Goal: Transaction & Acquisition: Purchase product/service

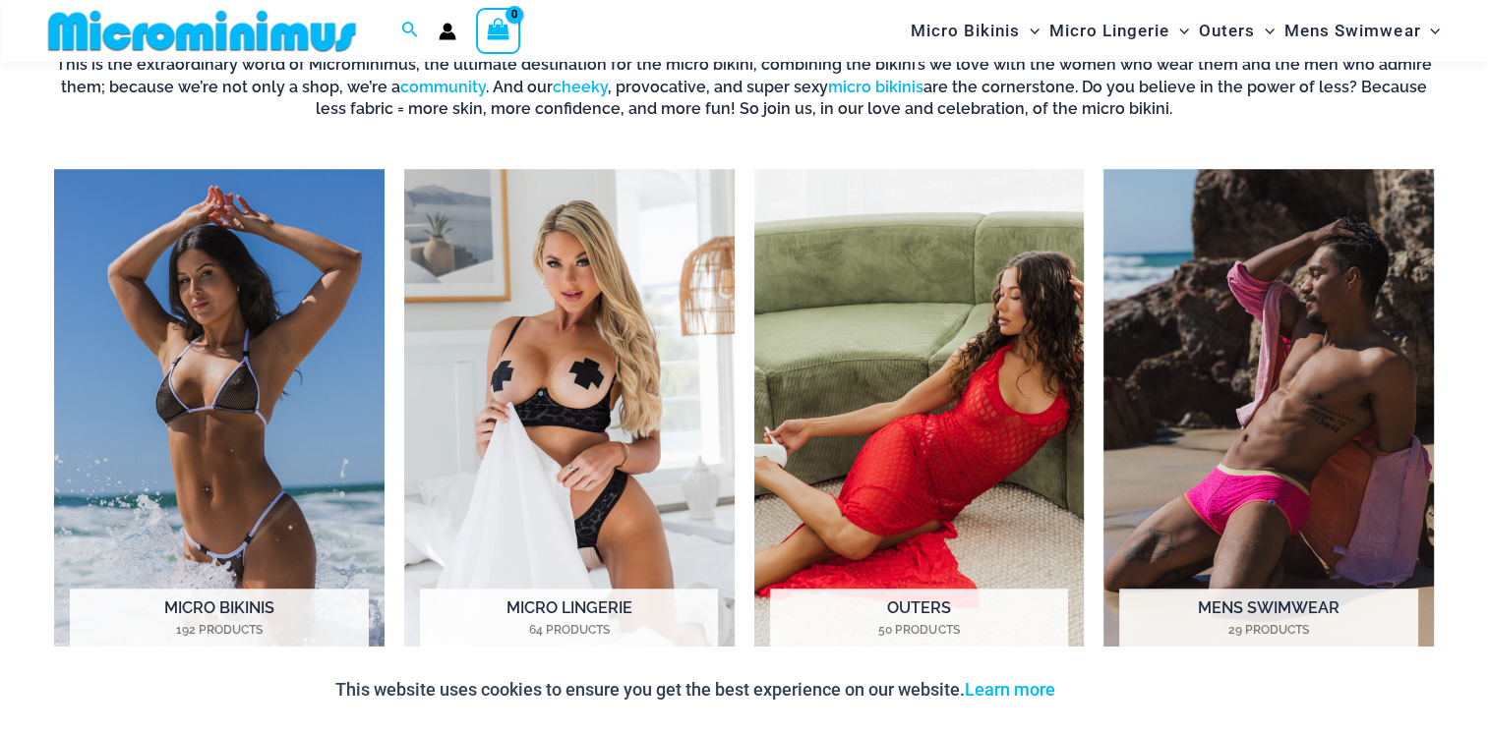
scroll to position [1557, 0]
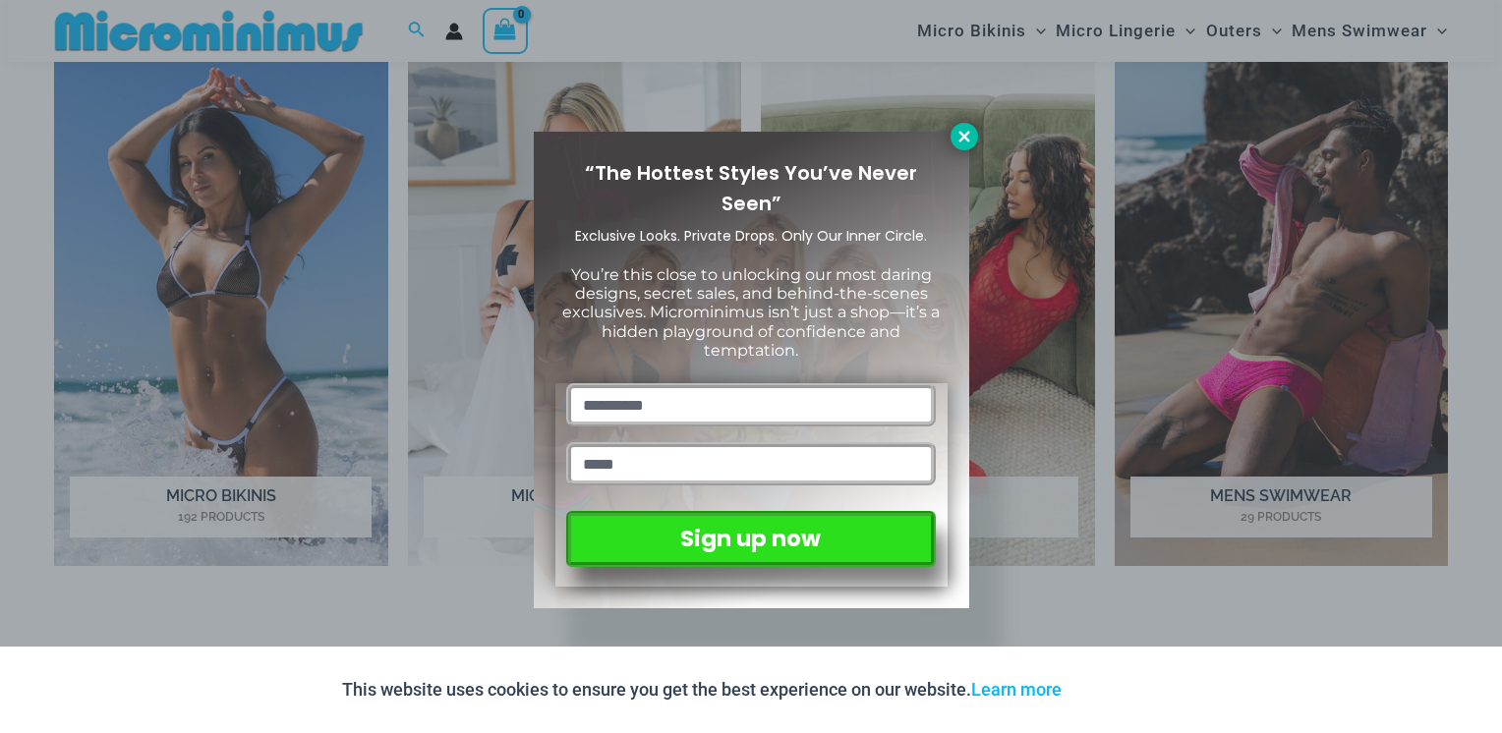
click at [956, 136] on icon at bounding box center [965, 137] width 18 height 18
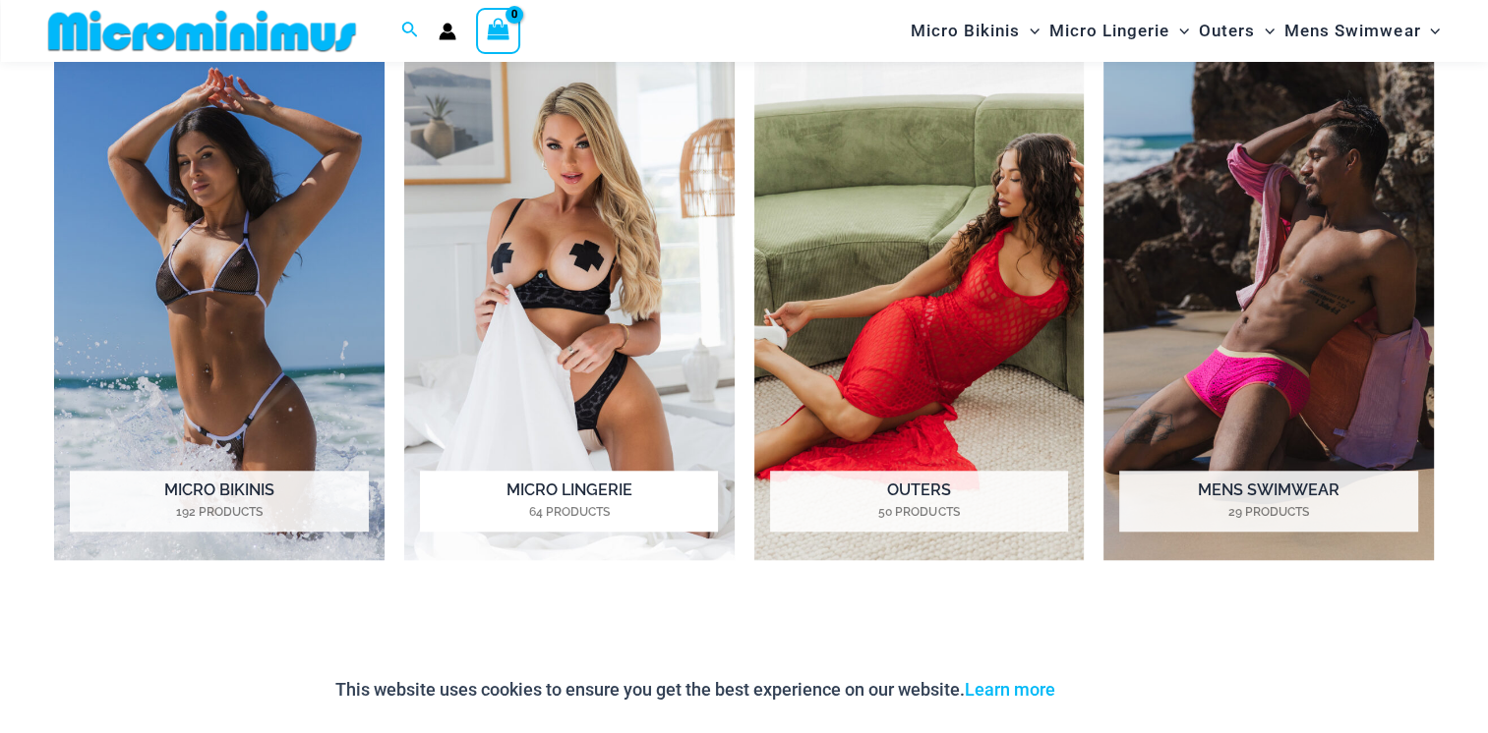
click at [548, 275] on img "Visit product category Micro Lingerie" at bounding box center [569, 305] width 330 height 509
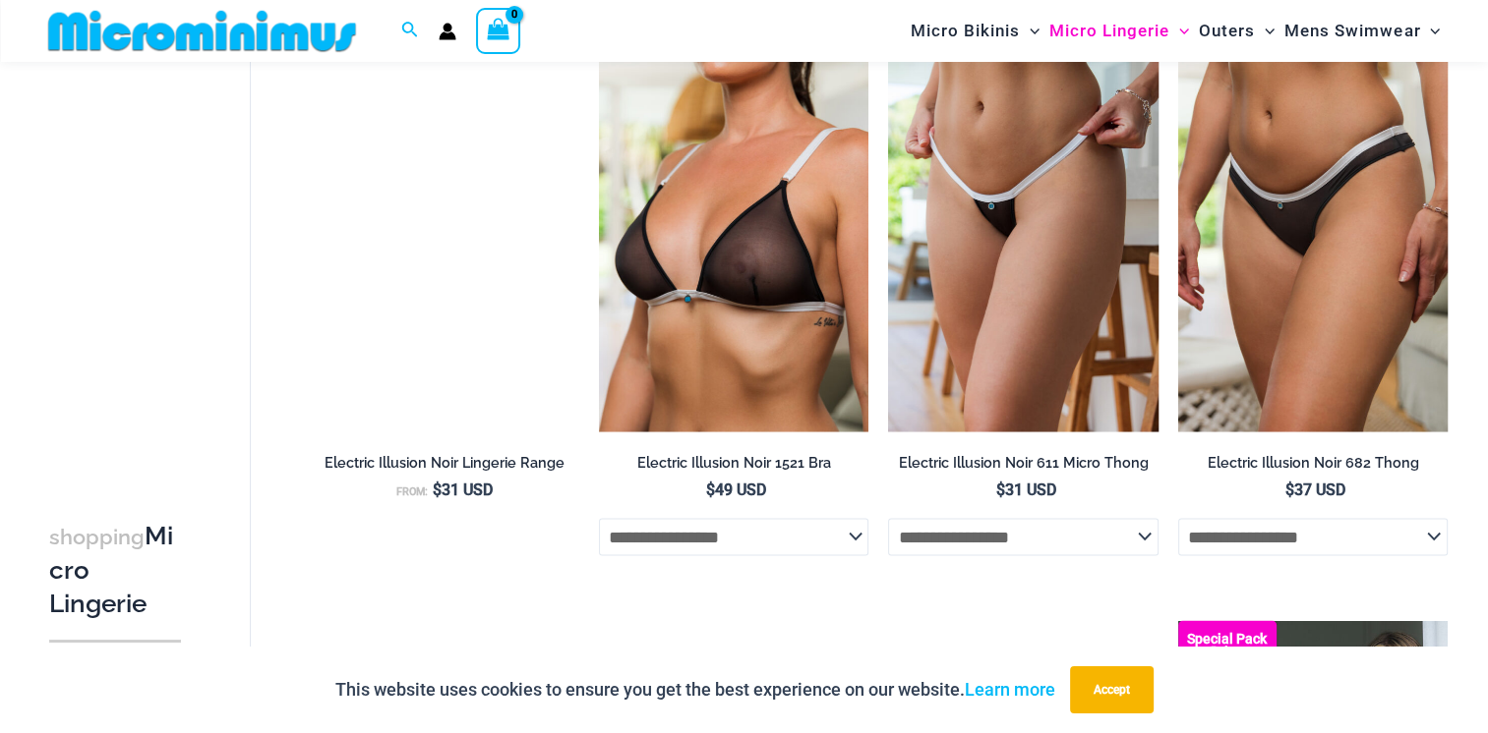
scroll to position [3334, 0]
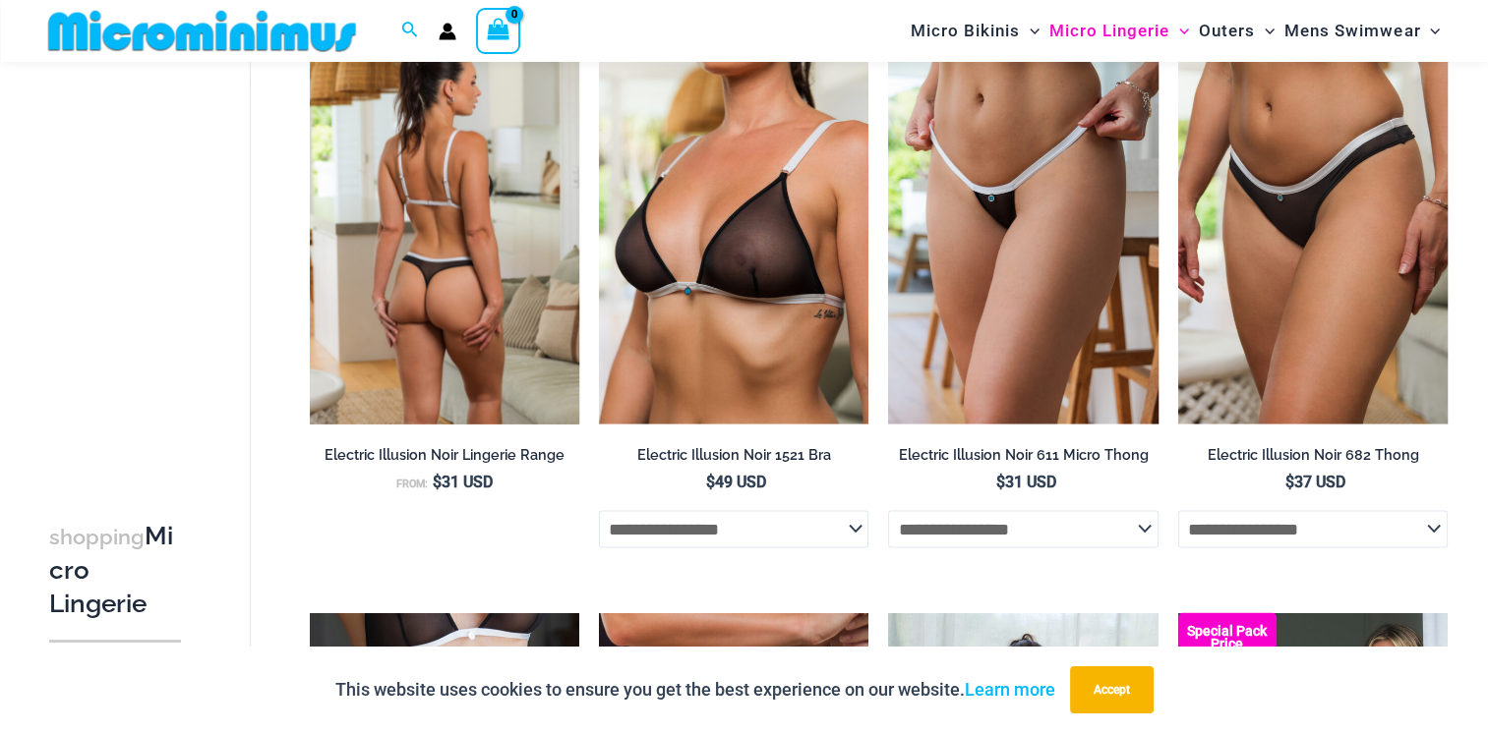
click at [544, 280] on img at bounding box center [444, 222] width 269 height 404
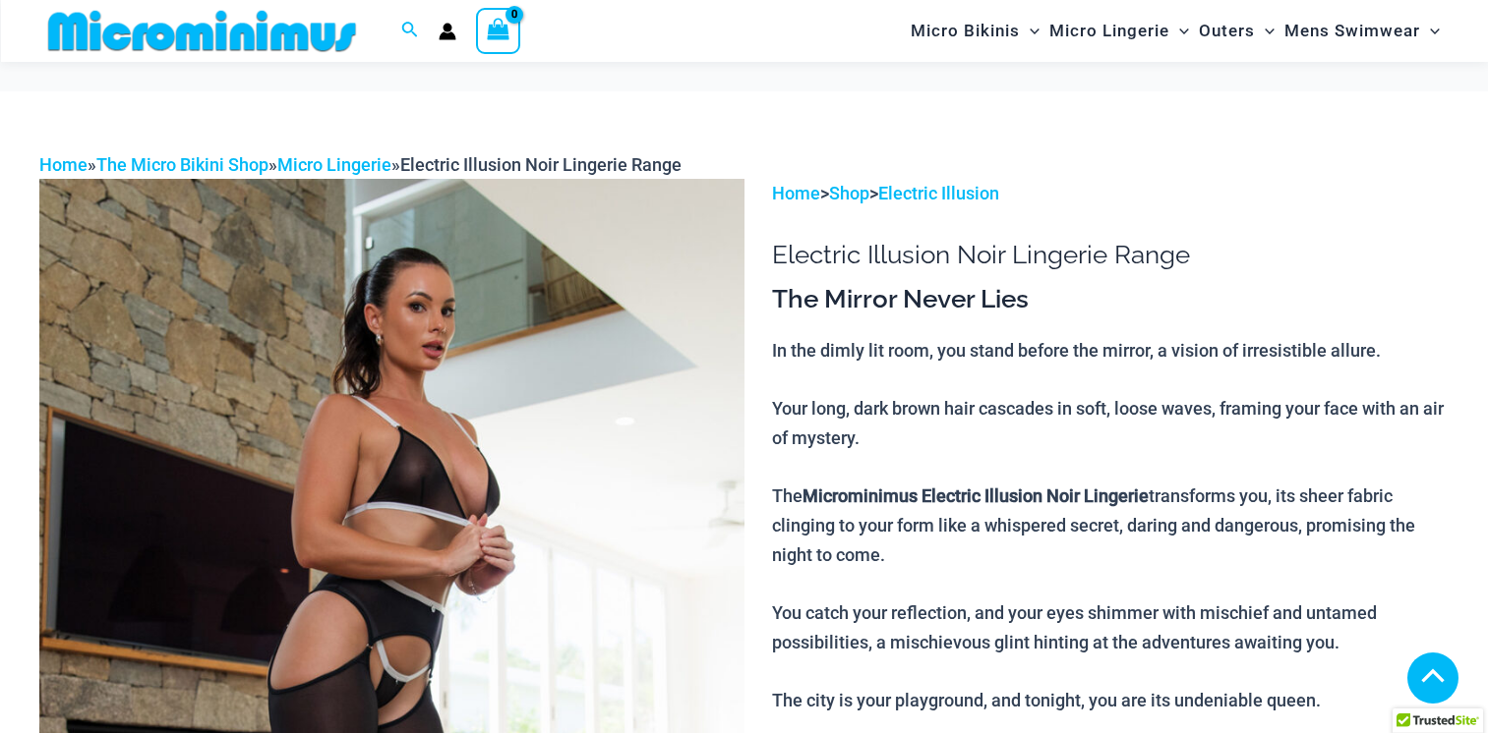
scroll to position [884, 0]
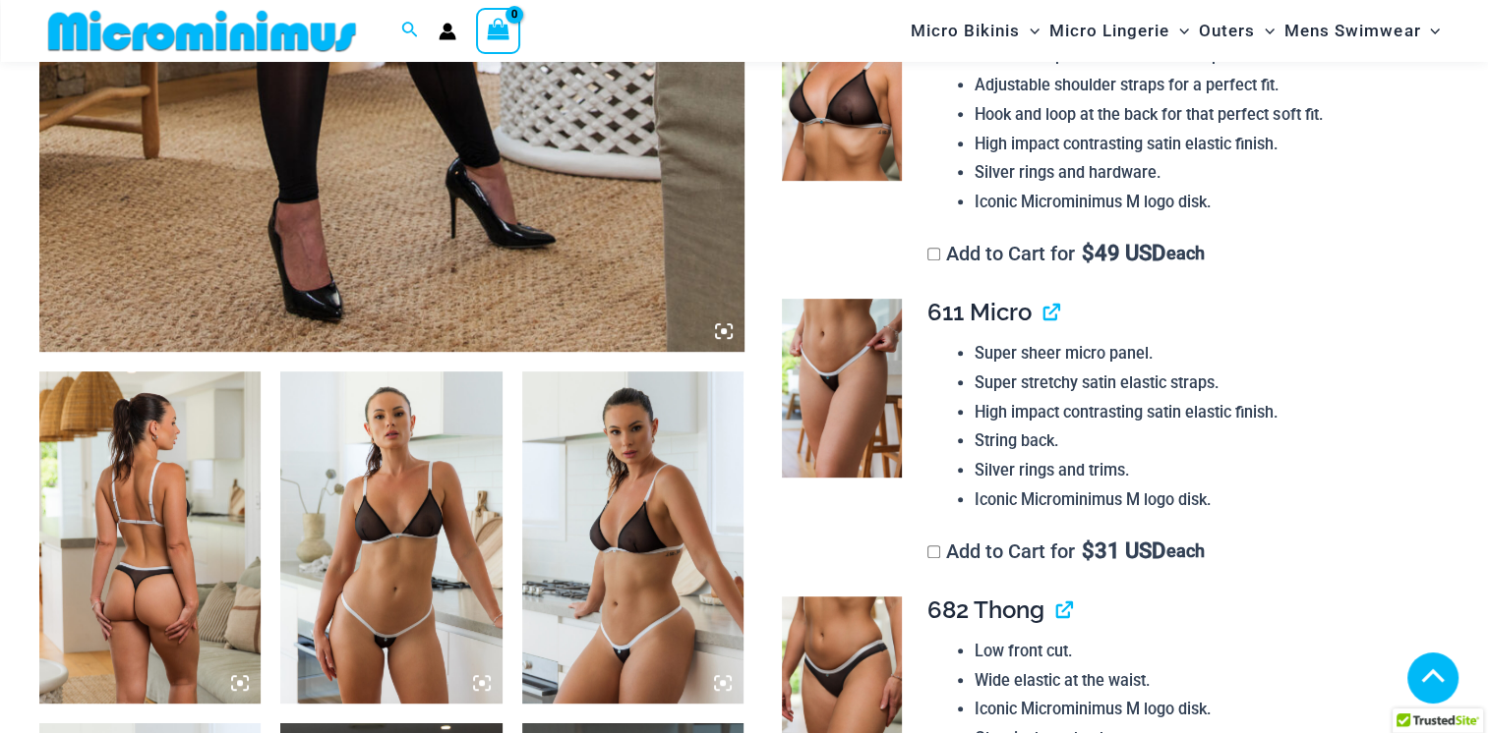
click at [555, 421] on img at bounding box center [632, 538] width 221 height 332
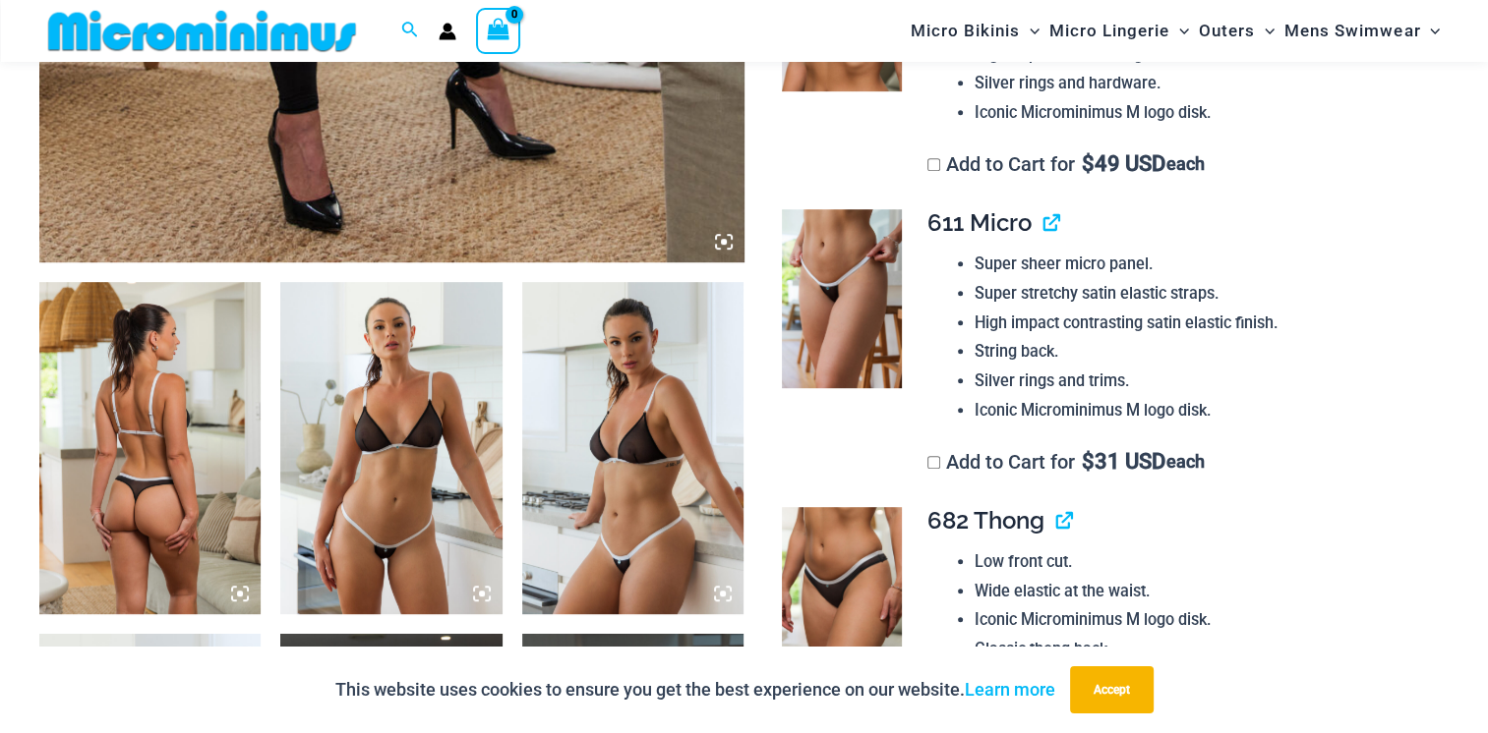
scroll to position [1080, 0]
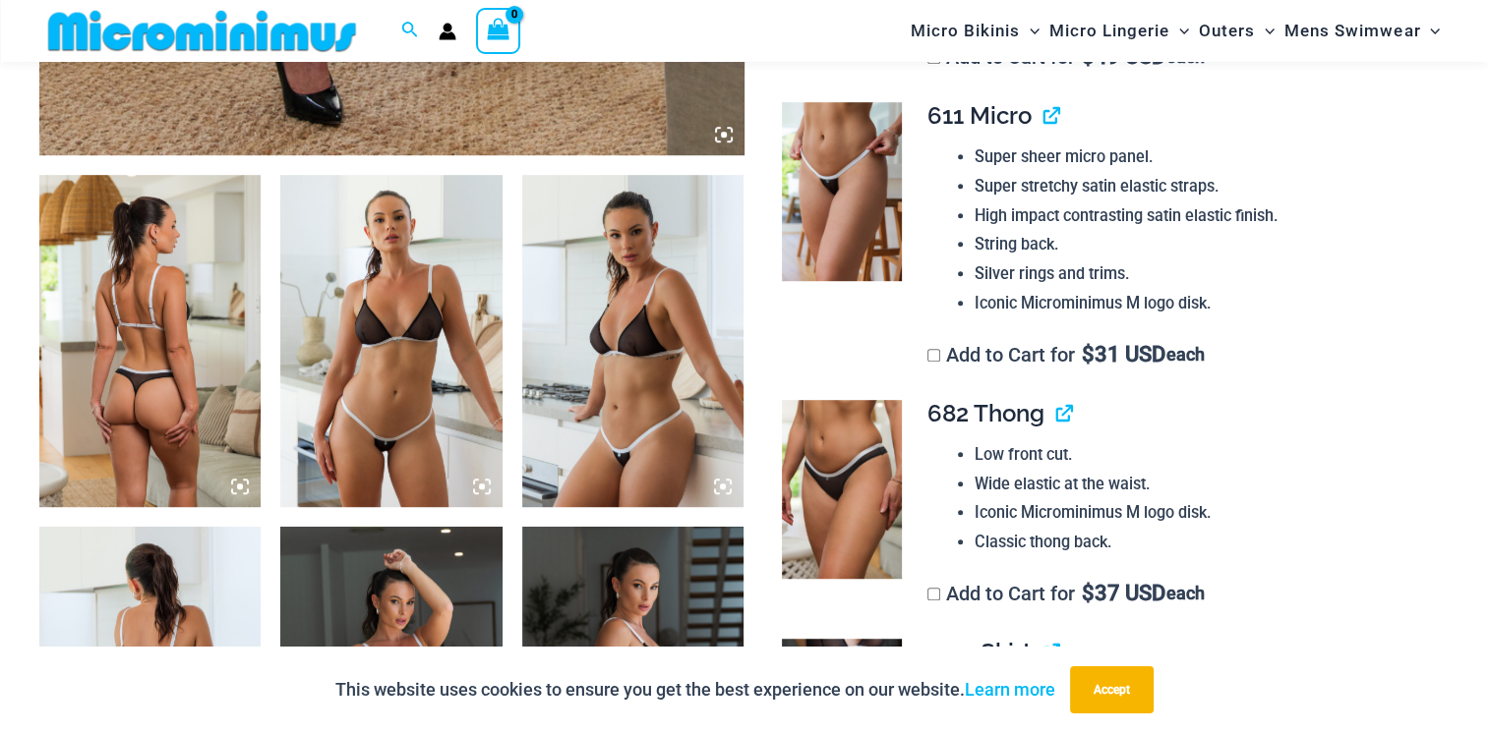
click at [597, 395] on img at bounding box center [632, 341] width 221 height 332
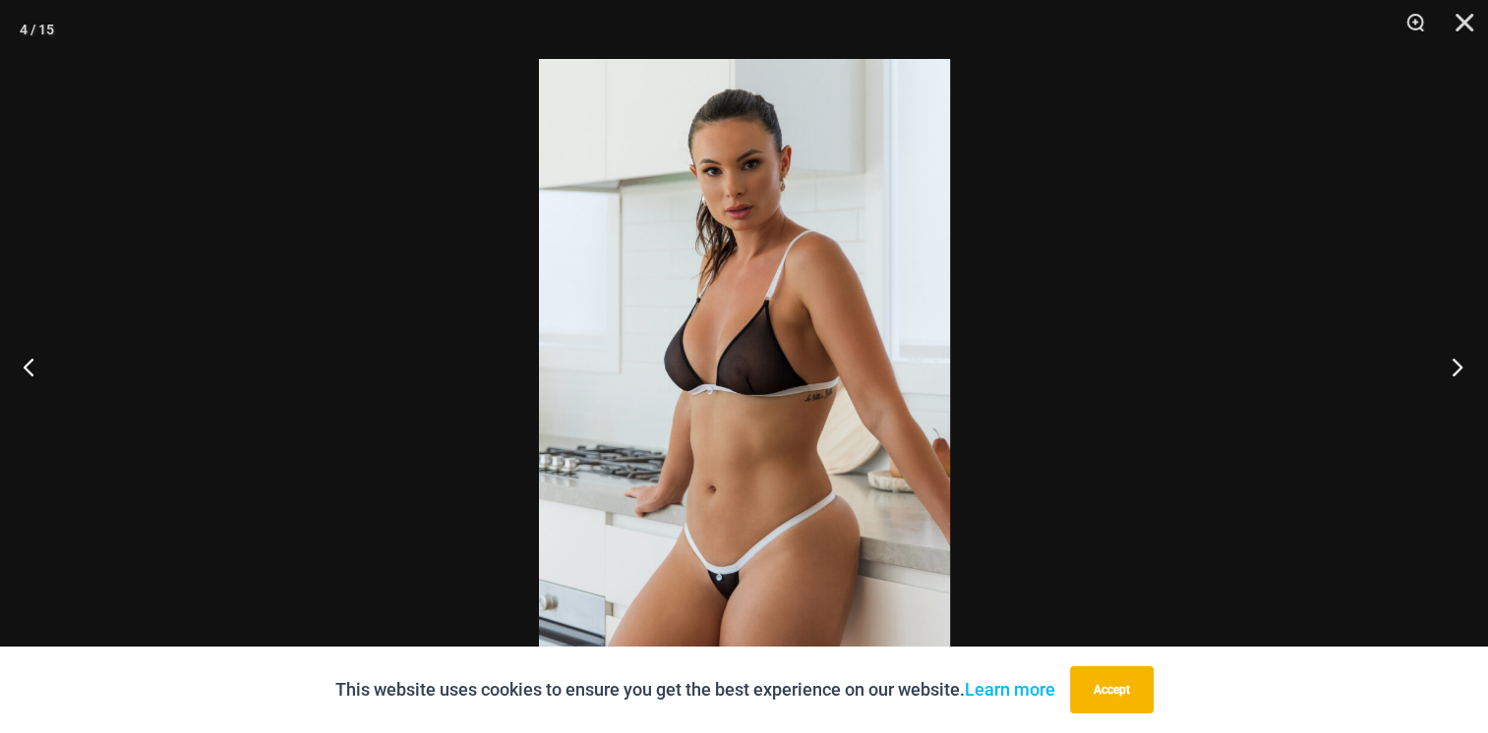
click at [1447, 367] on button "Next" at bounding box center [1451, 367] width 74 height 98
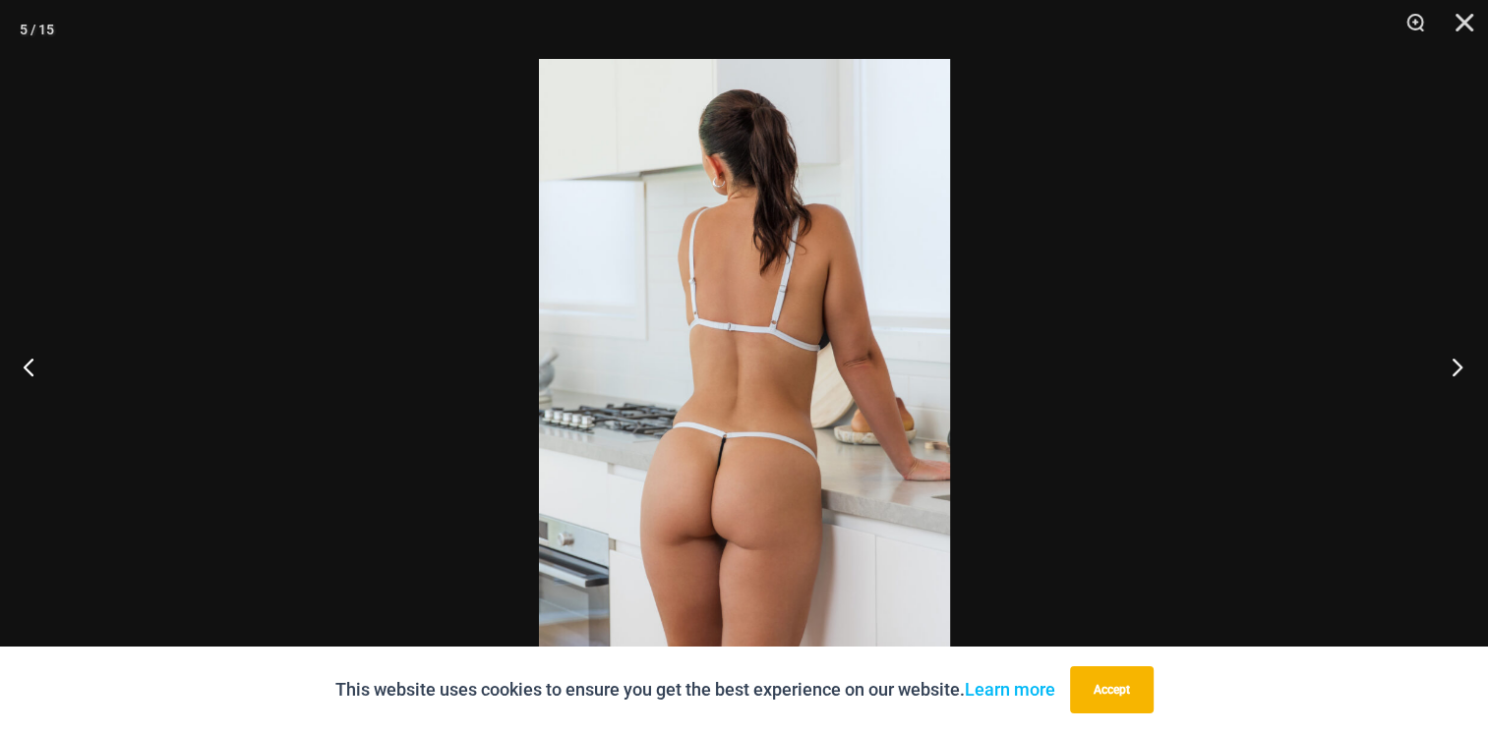
click at [1446, 367] on button "Next" at bounding box center [1451, 367] width 74 height 98
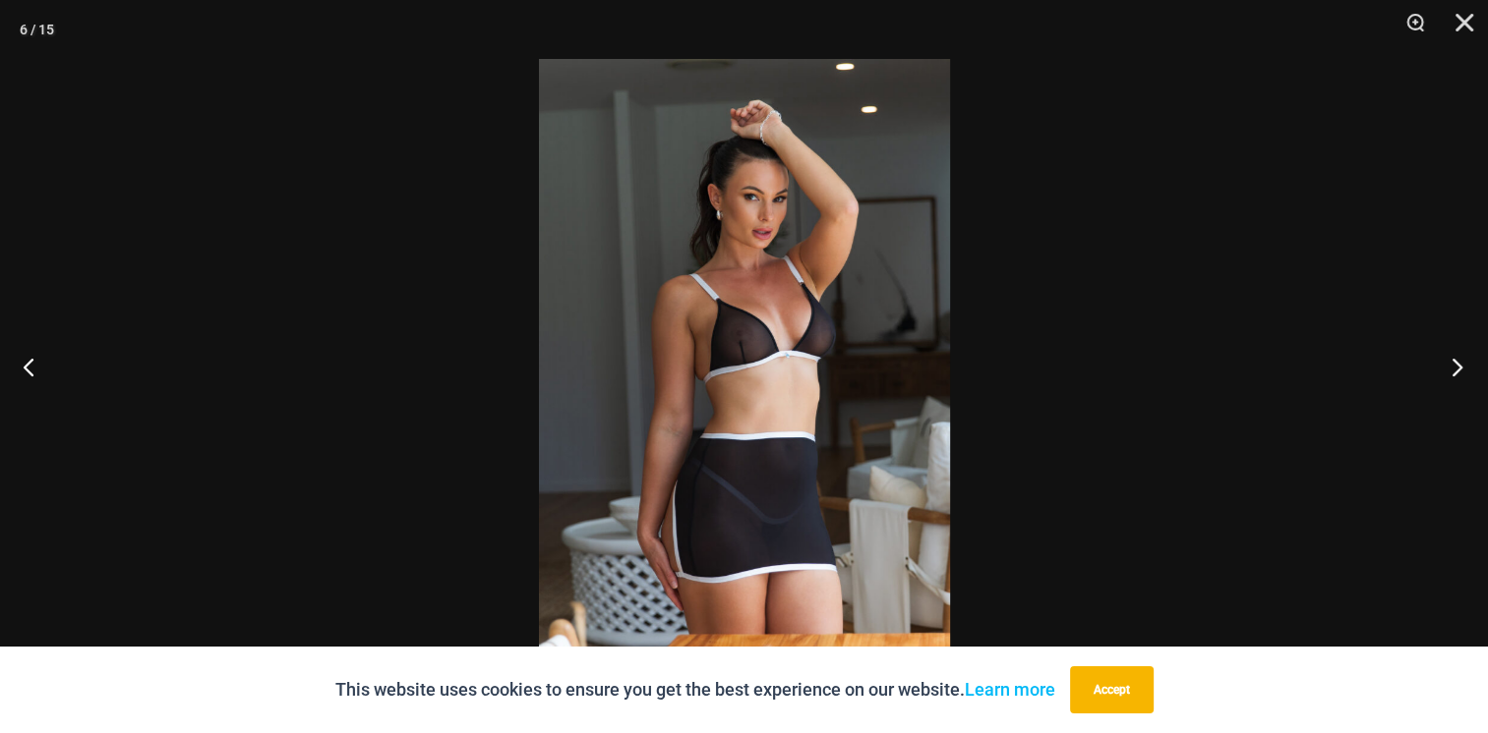
click at [1446, 367] on button "Next" at bounding box center [1451, 367] width 74 height 98
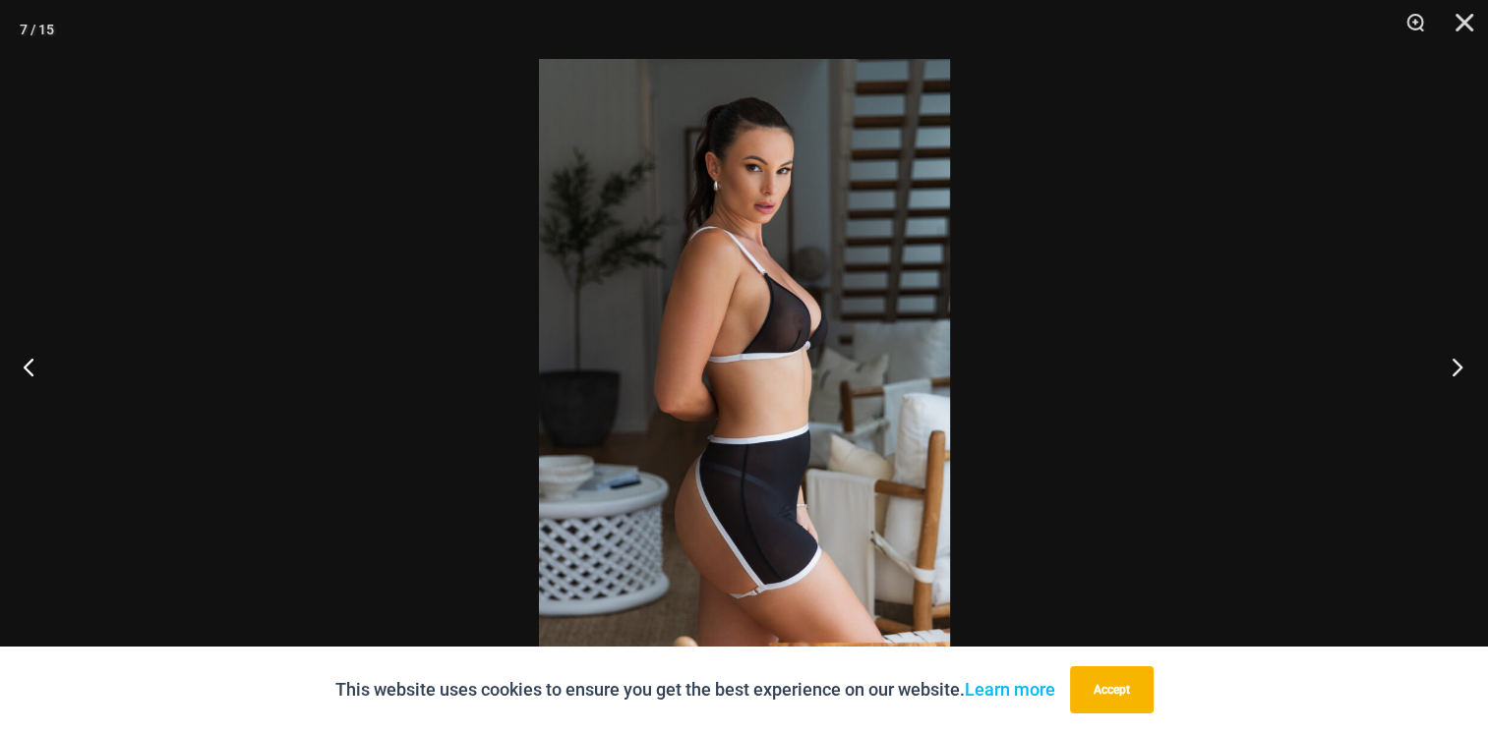
click at [1446, 367] on button "Next" at bounding box center [1451, 367] width 74 height 98
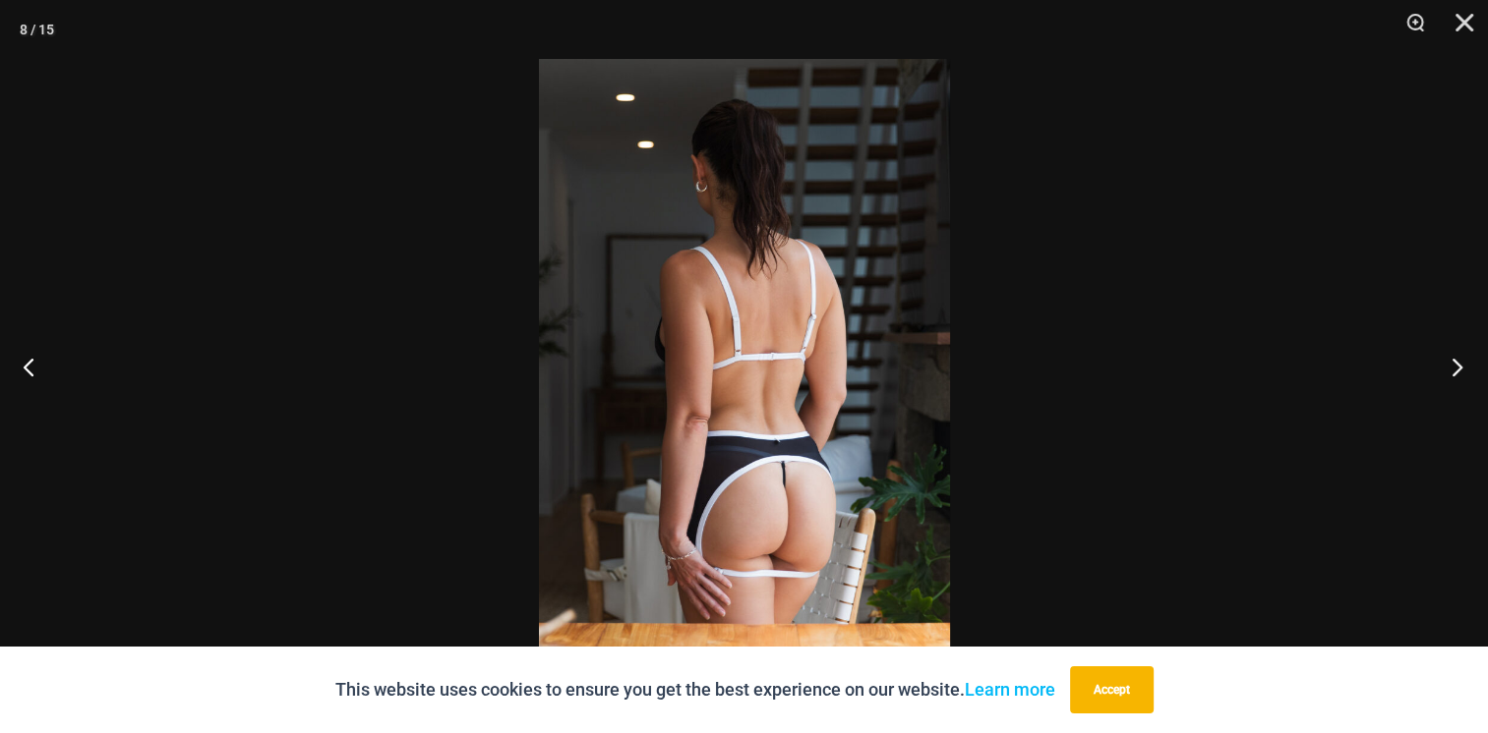
click at [1443, 367] on button "Next" at bounding box center [1451, 367] width 74 height 98
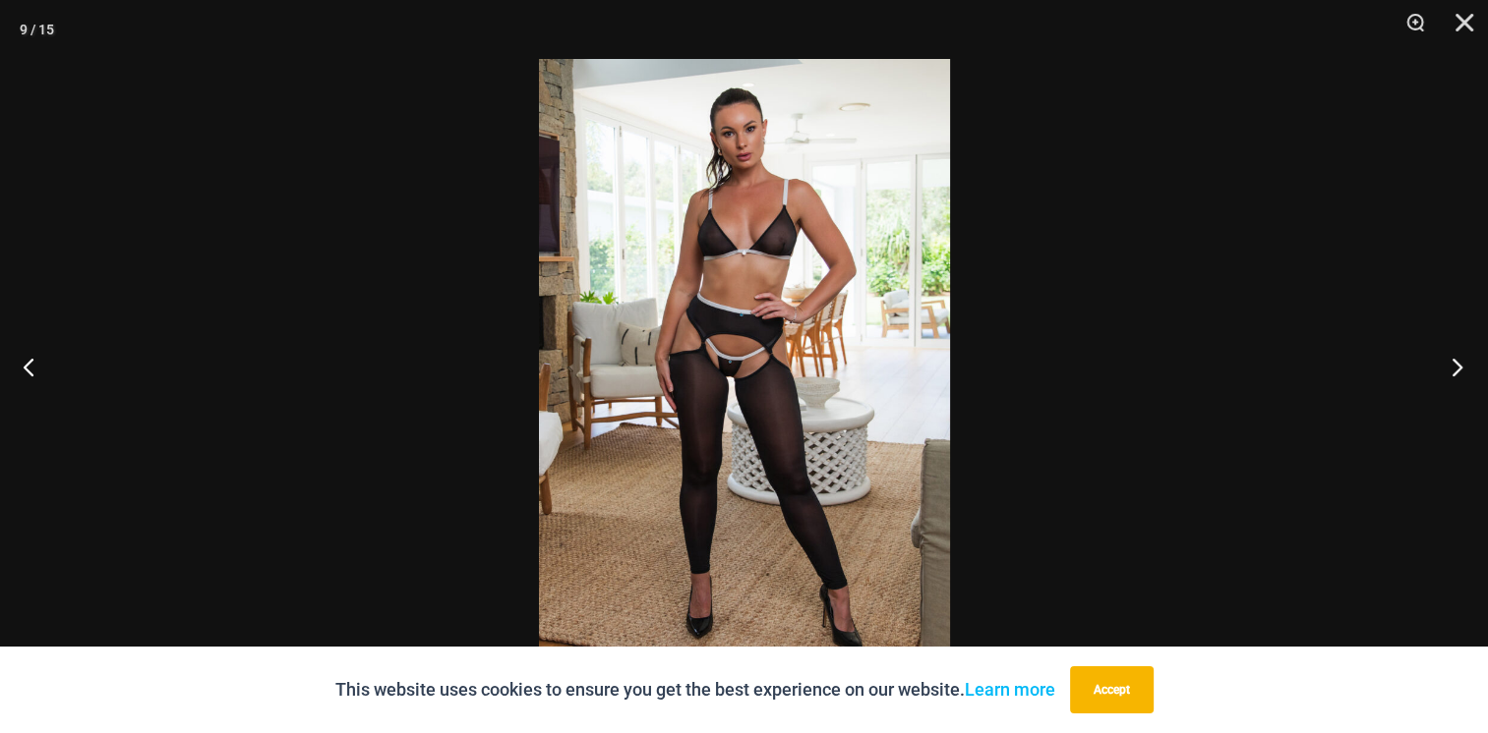
click at [1443, 367] on button "Next" at bounding box center [1451, 367] width 74 height 98
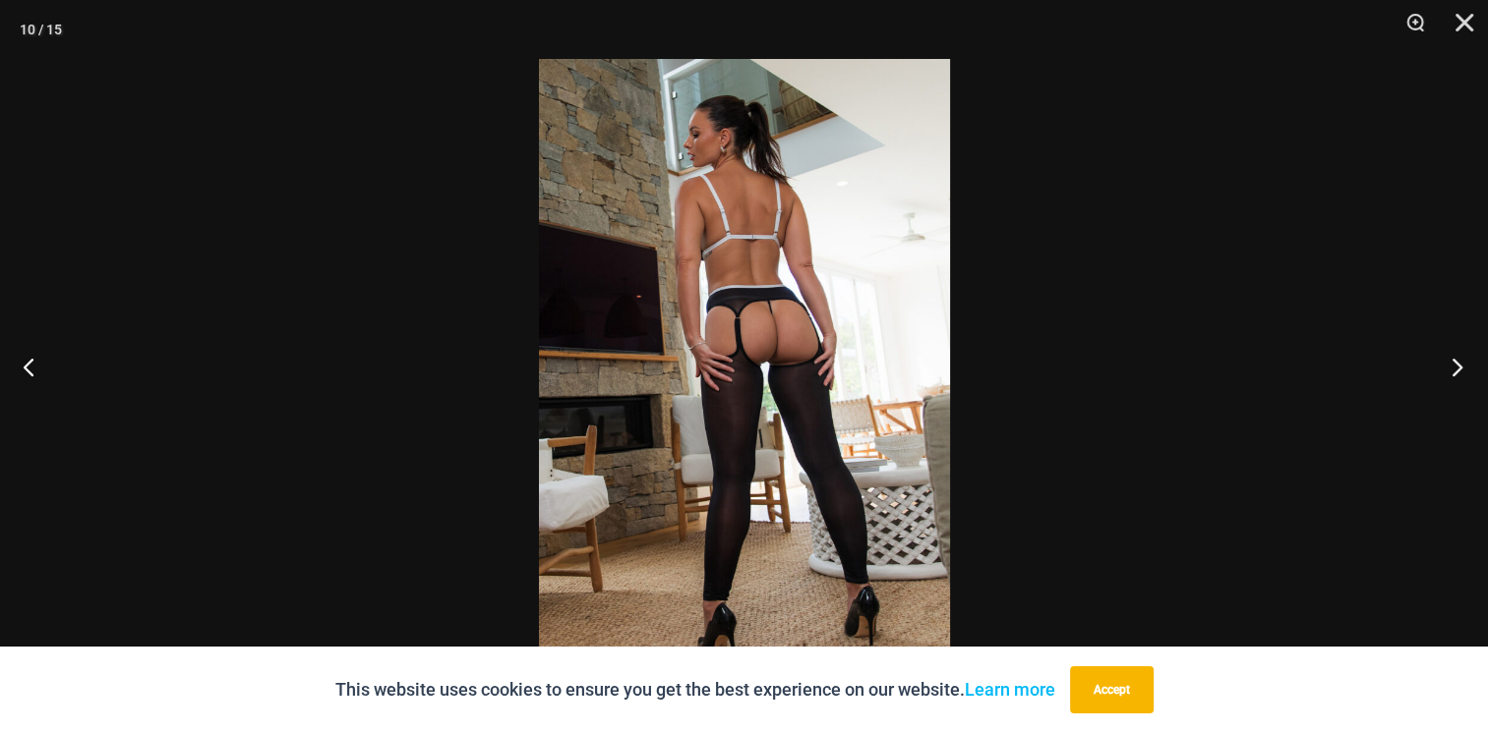
click at [1443, 367] on button "Next" at bounding box center [1451, 367] width 74 height 98
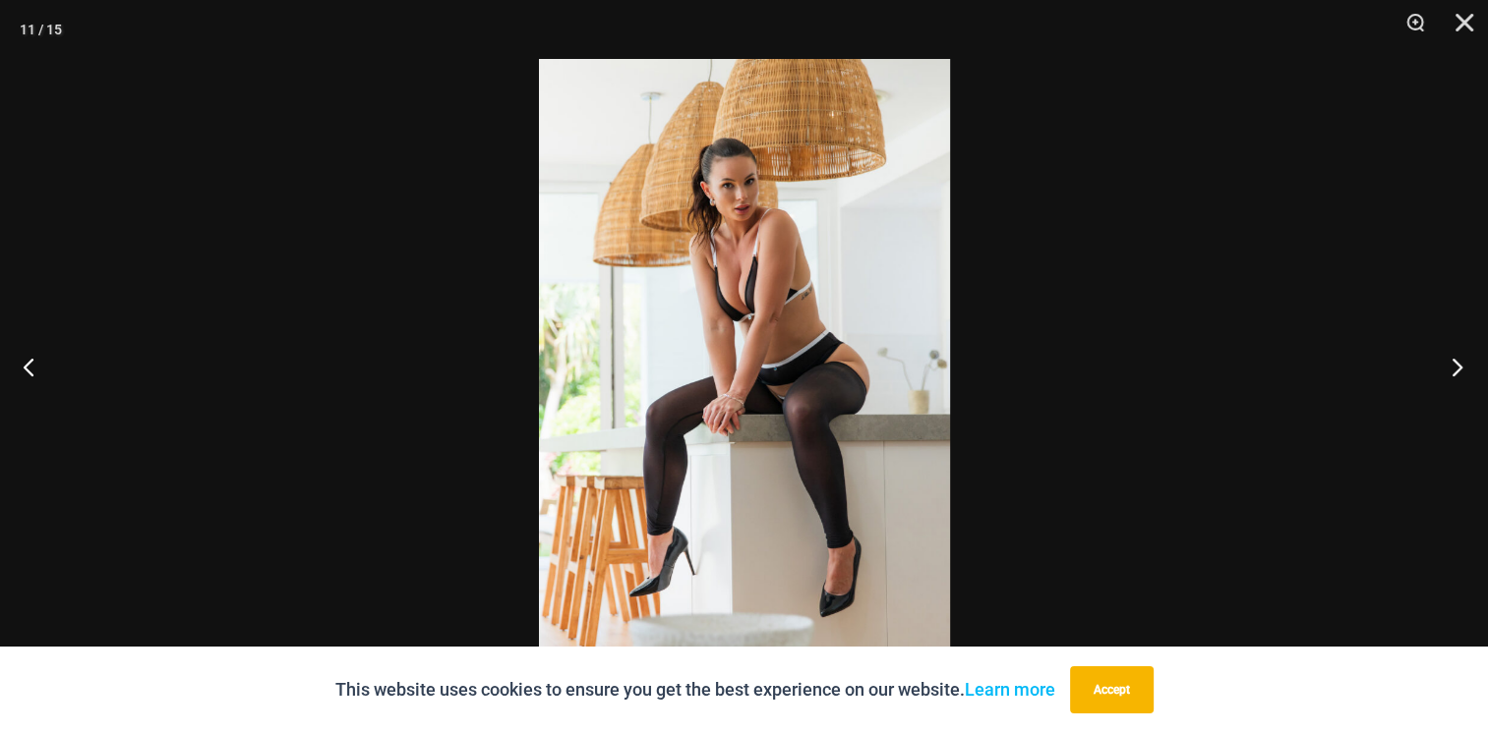
click at [1443, 367] on button "Next" at bounding box center [1451, 367] width 74 height 98
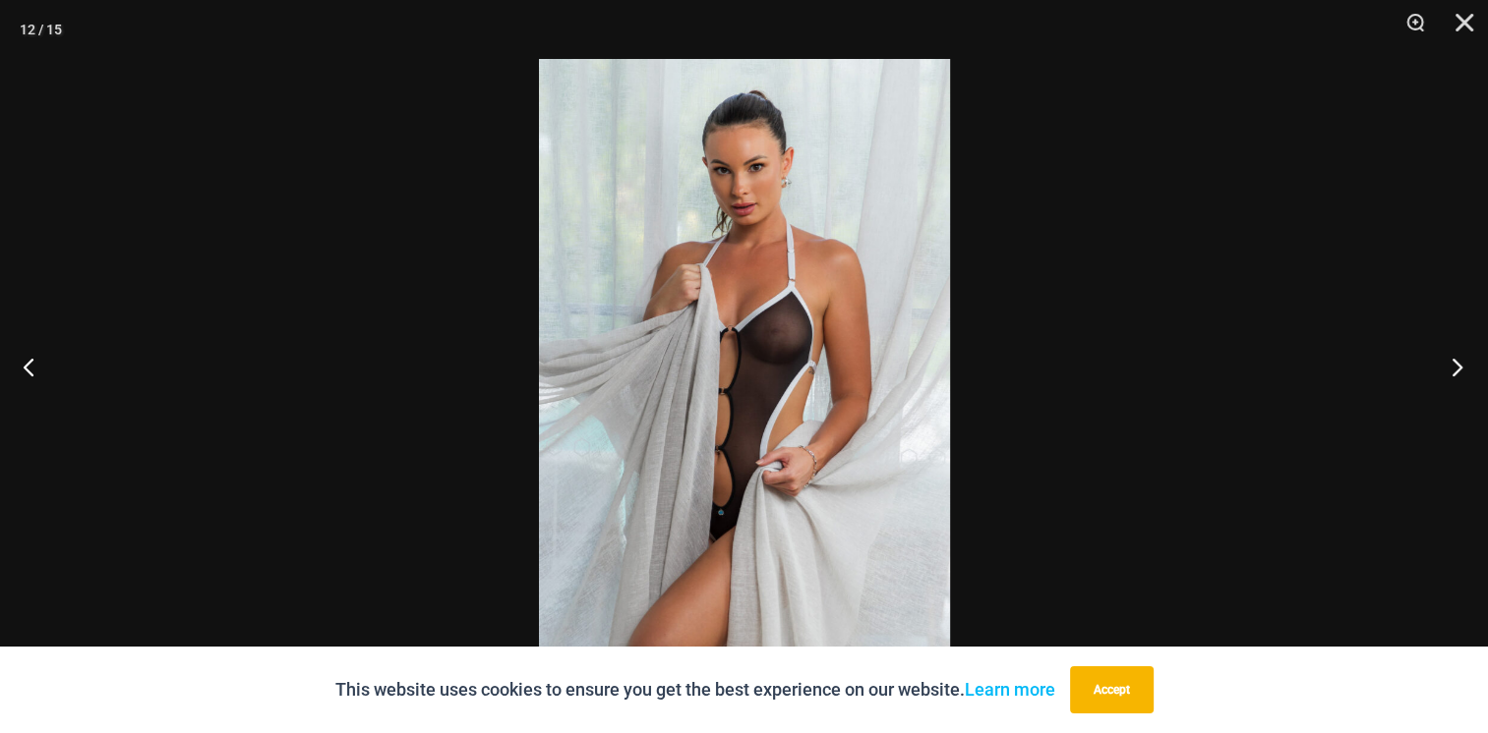
click at [1443, 367] on button "Next" at bounding box center [1451, 367] width 74 height 98
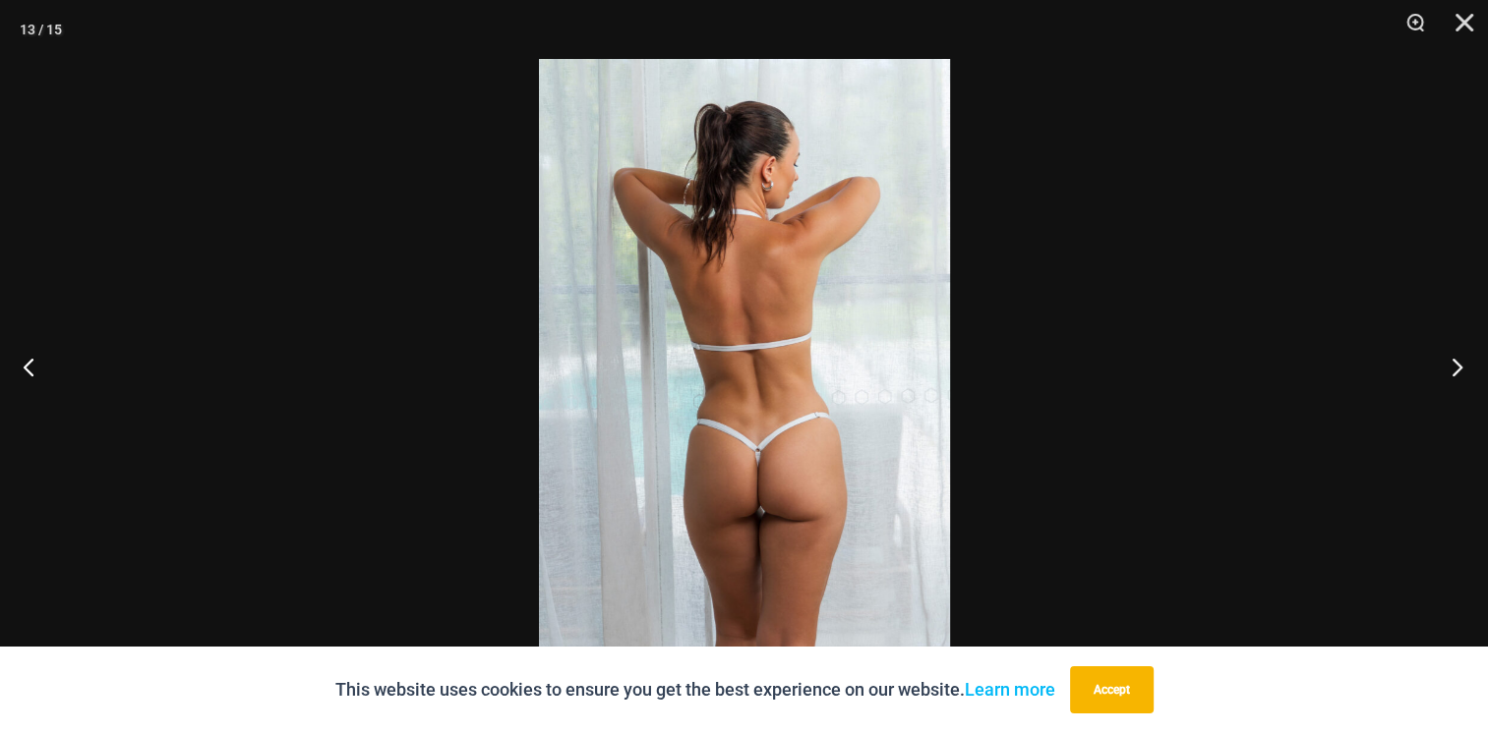
click at [1443, 367] on button "Next" at bounding box center [1451, 367] width 74 height 98
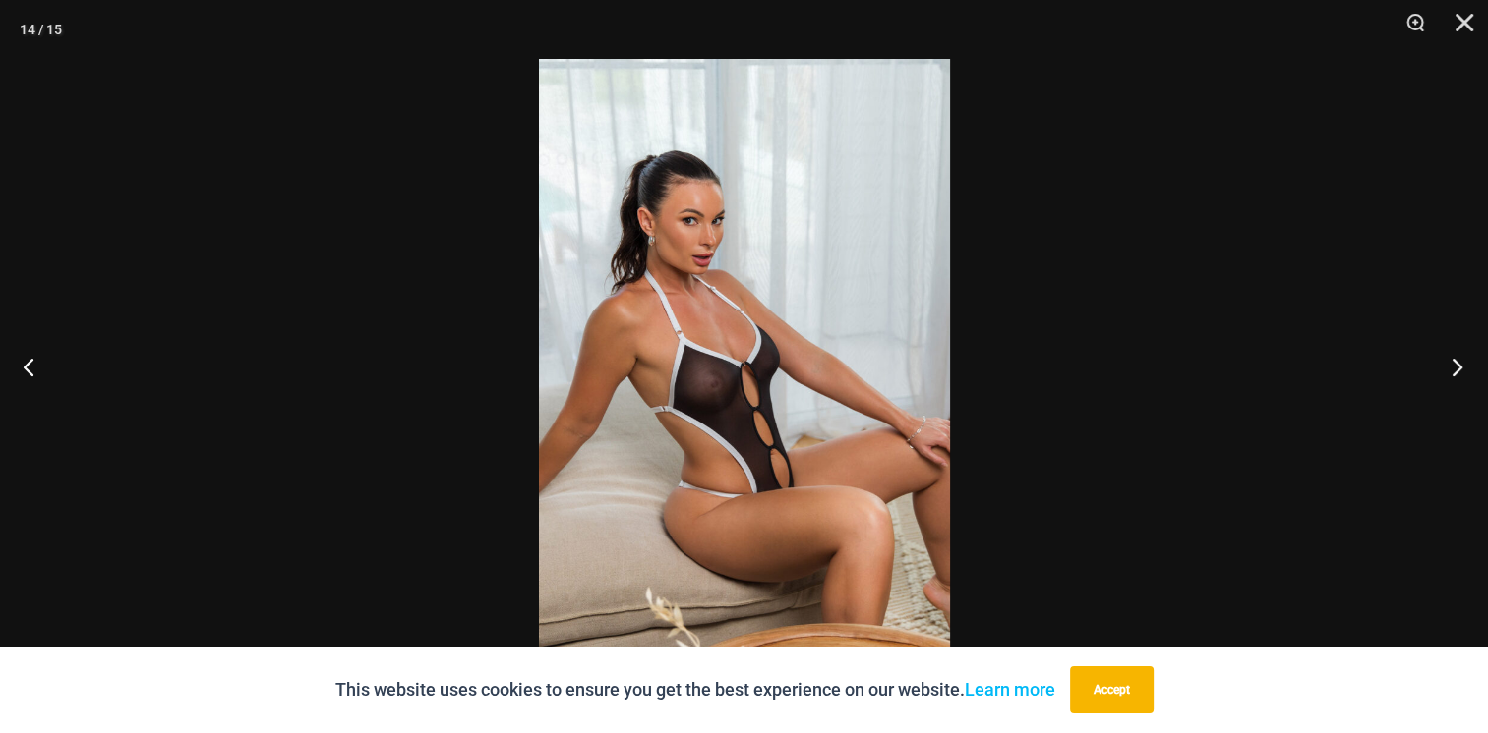
click at [1443, 367] on button "Next" at bounding box center [1451, 367] width 74 height 98
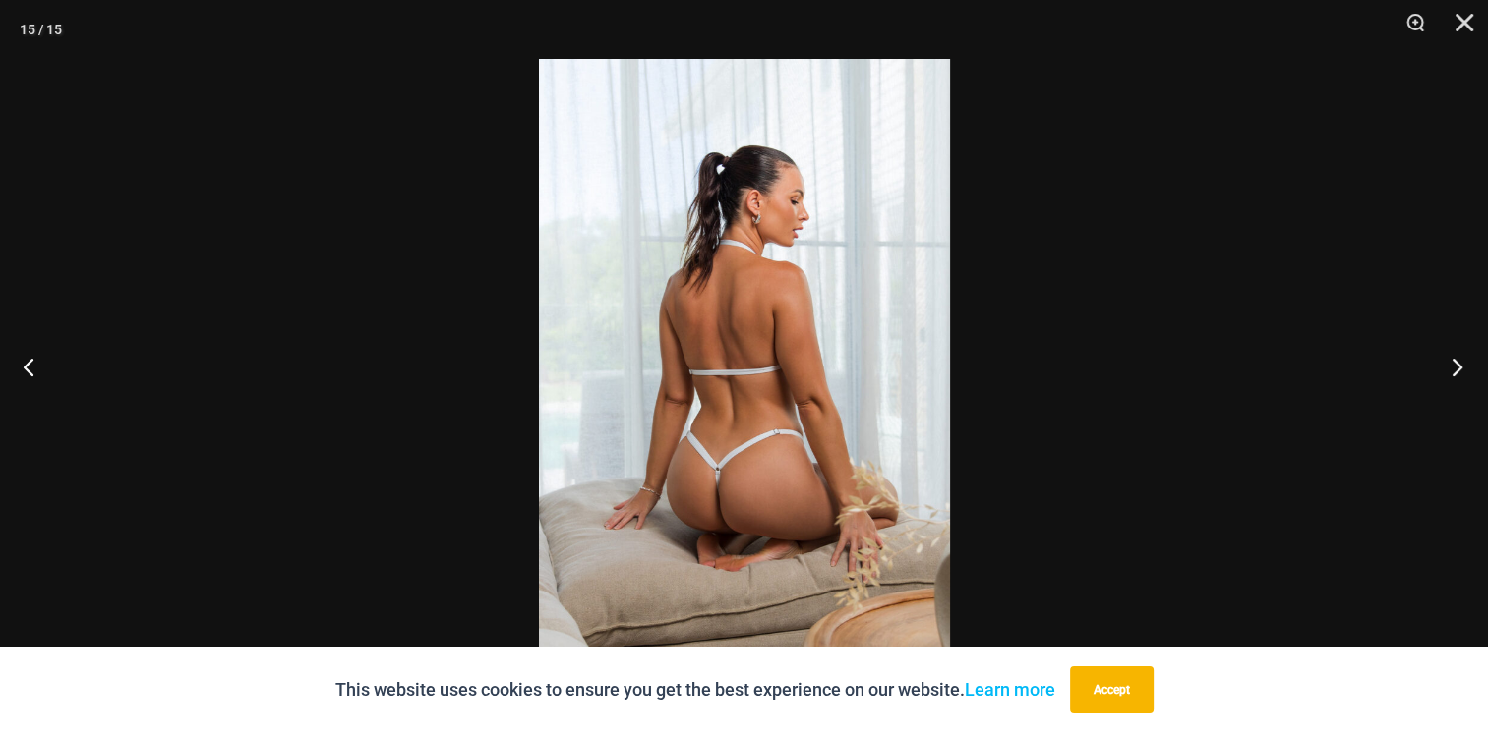
click at [1442, 366] on button "Next" at bounding box center [1451, 367] width 74 height 98
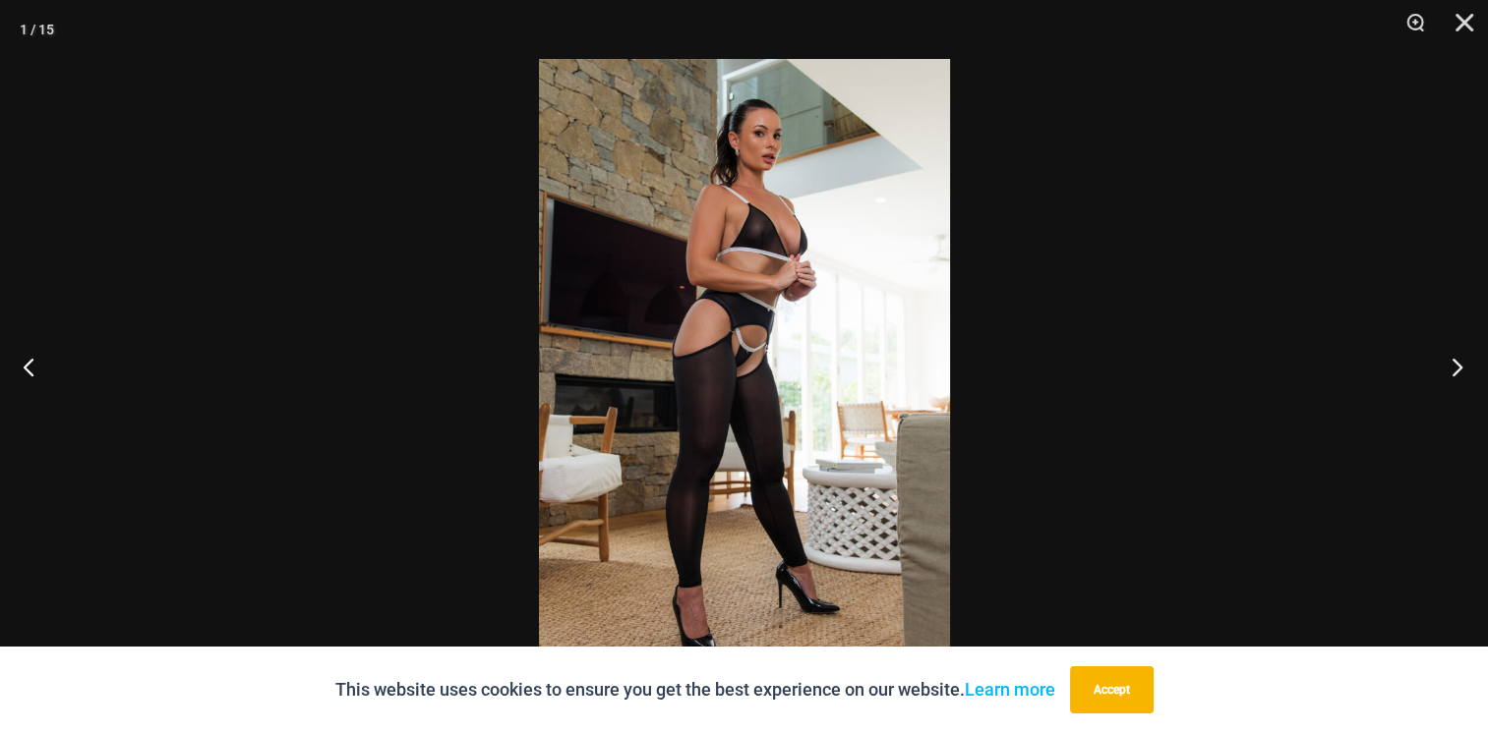
click at [1442, 366] on button "Next" at bounding box center [1451, 367] width 74 height 98
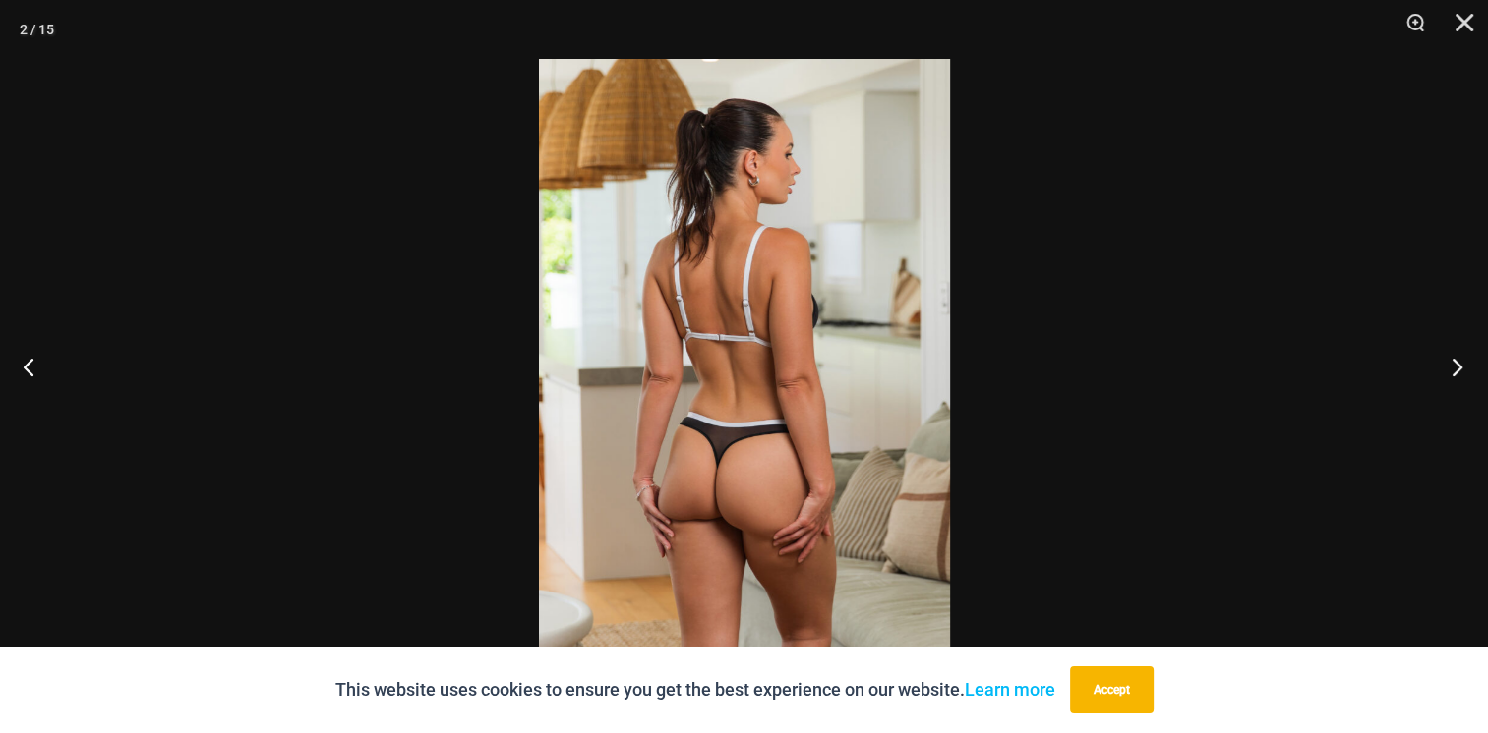
click at [1442, 366] on button "Next" at bounding box center [1451, 367] width 74 height 98
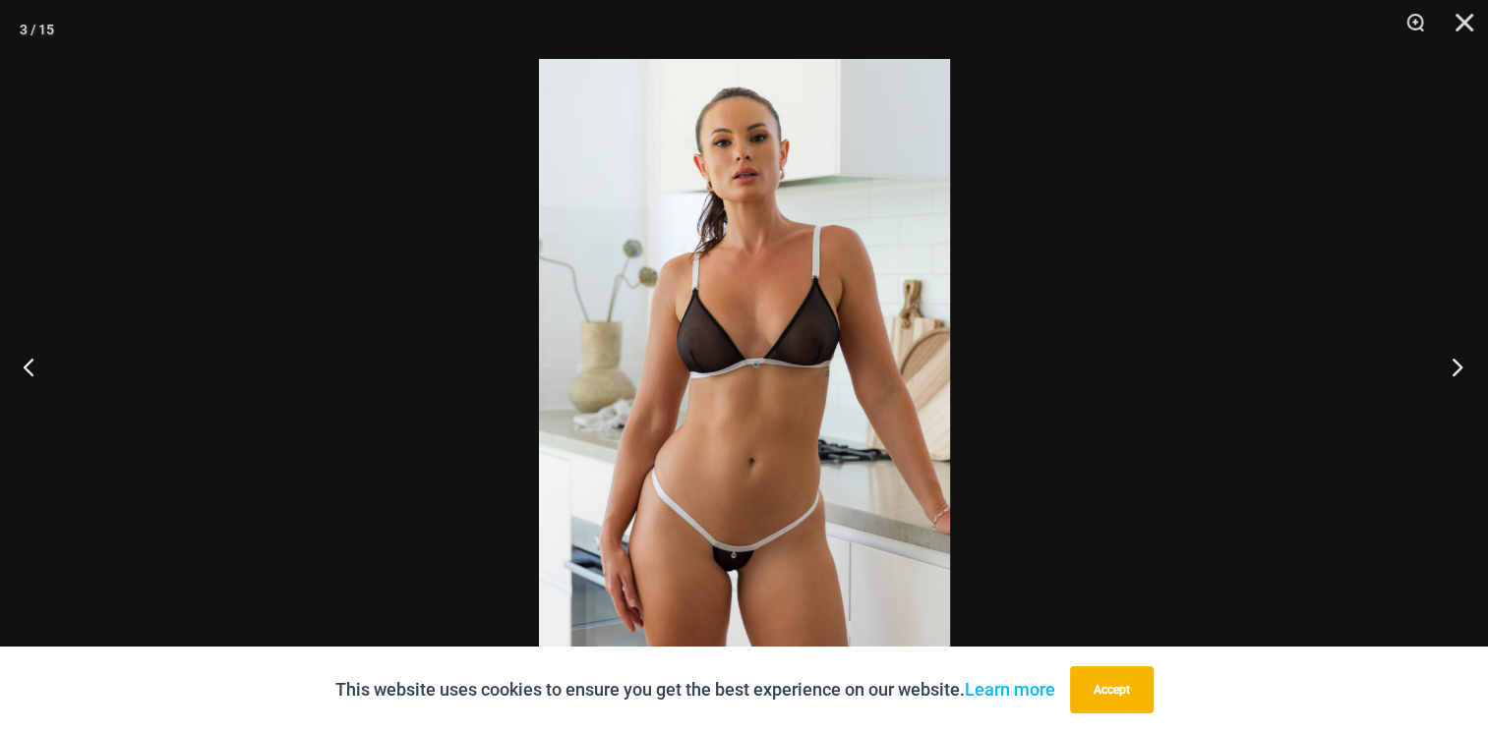
click at [1442, 366] on button "Next" at bounding box center [1451, 367] width 74 height 98
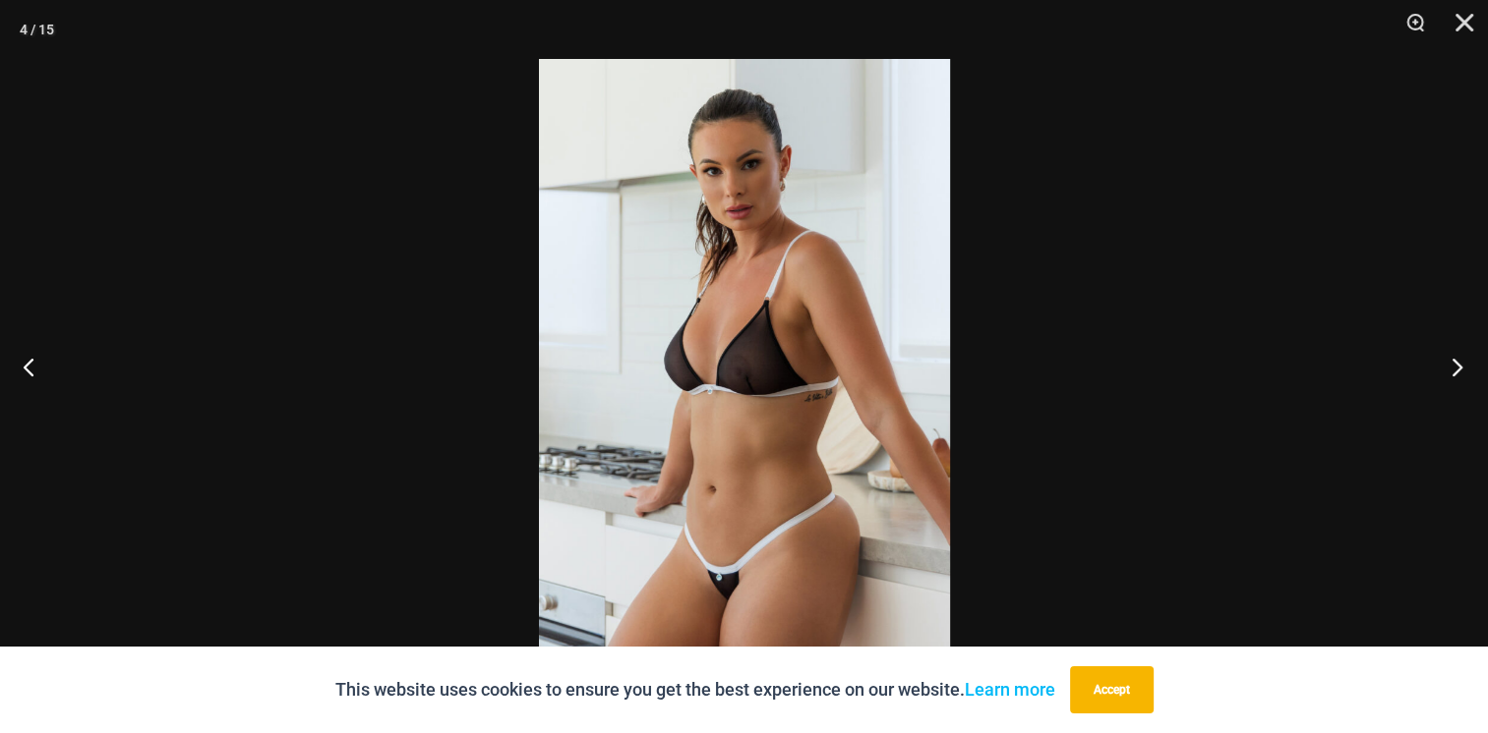
click at [1442, 366] on button "Next" at bounding box center [1451, 367] width 74 height 98
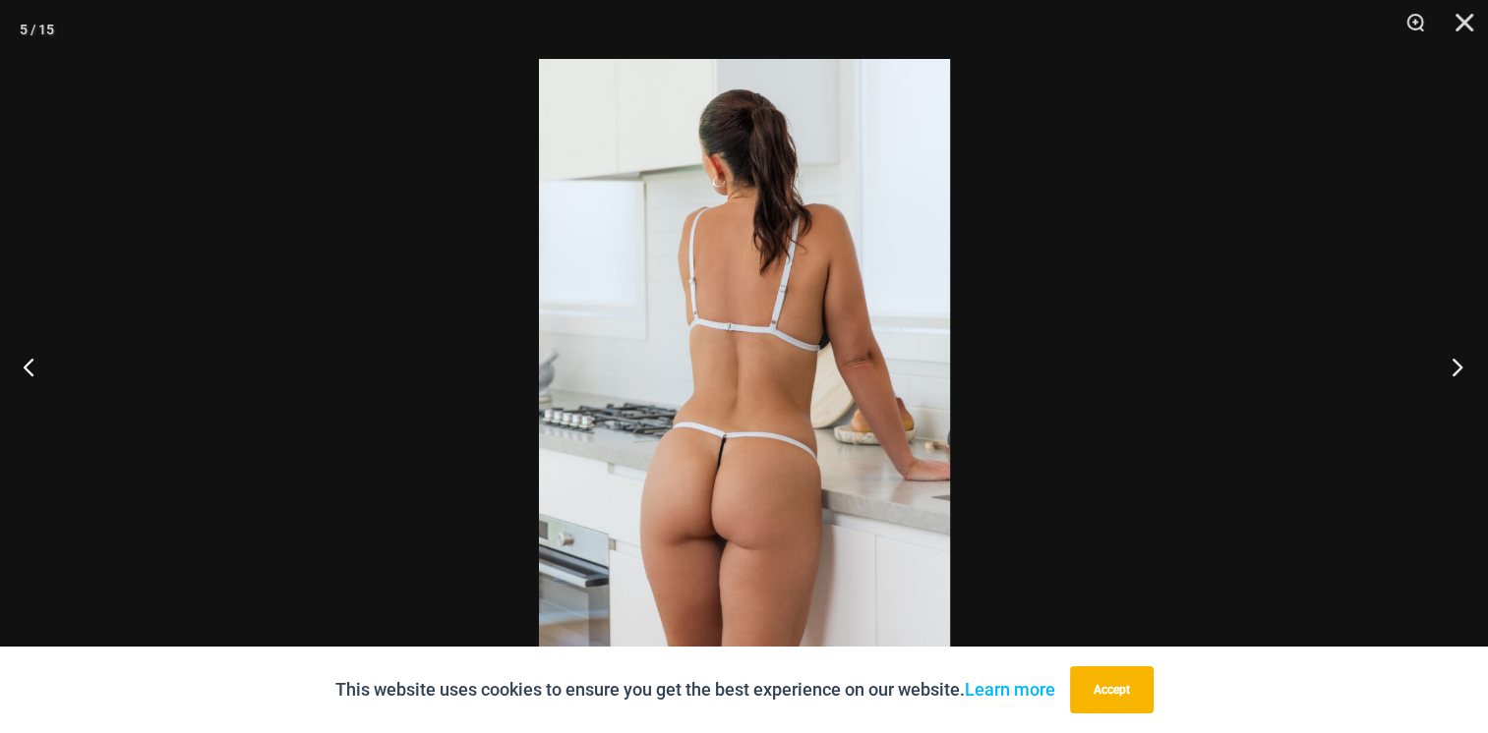
click at [1442, 366] on button "Next" at bounding box center [1451, 367] width 74 height 98
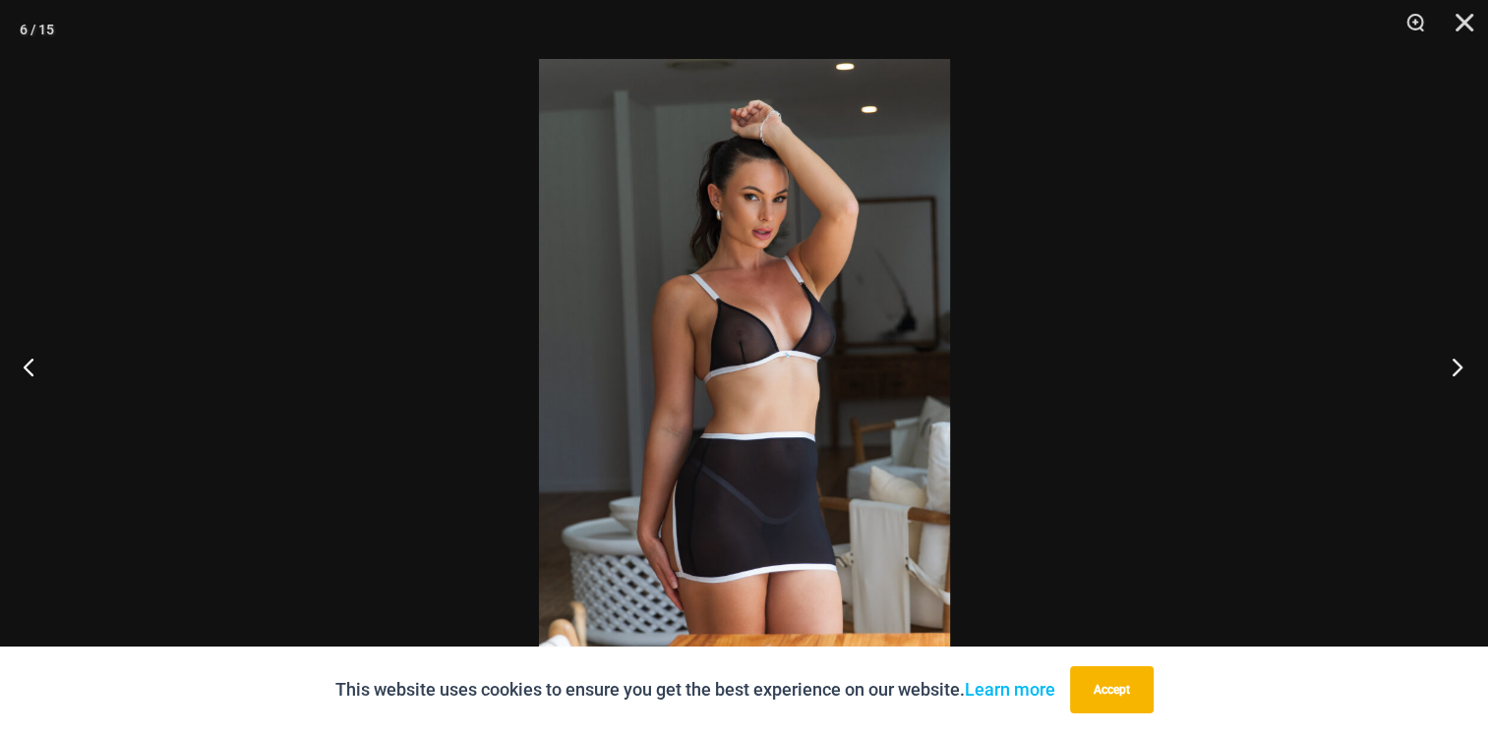
click at [1442, 366] on button "Next" at bounding box center [1451, 367] width 74 height 98
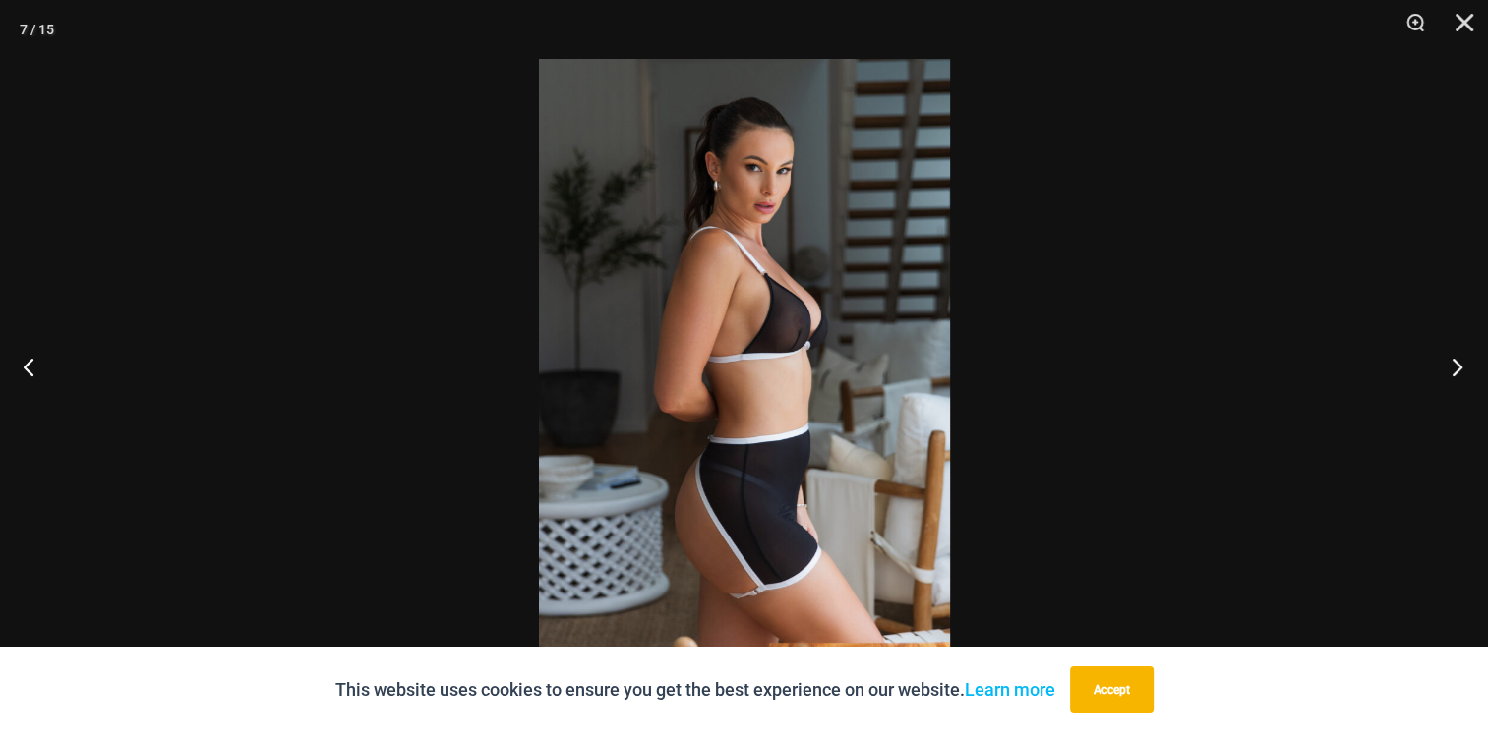
click at [1442, 366] on button "Next" at bounding box center [1451, 367] width 74 height 98
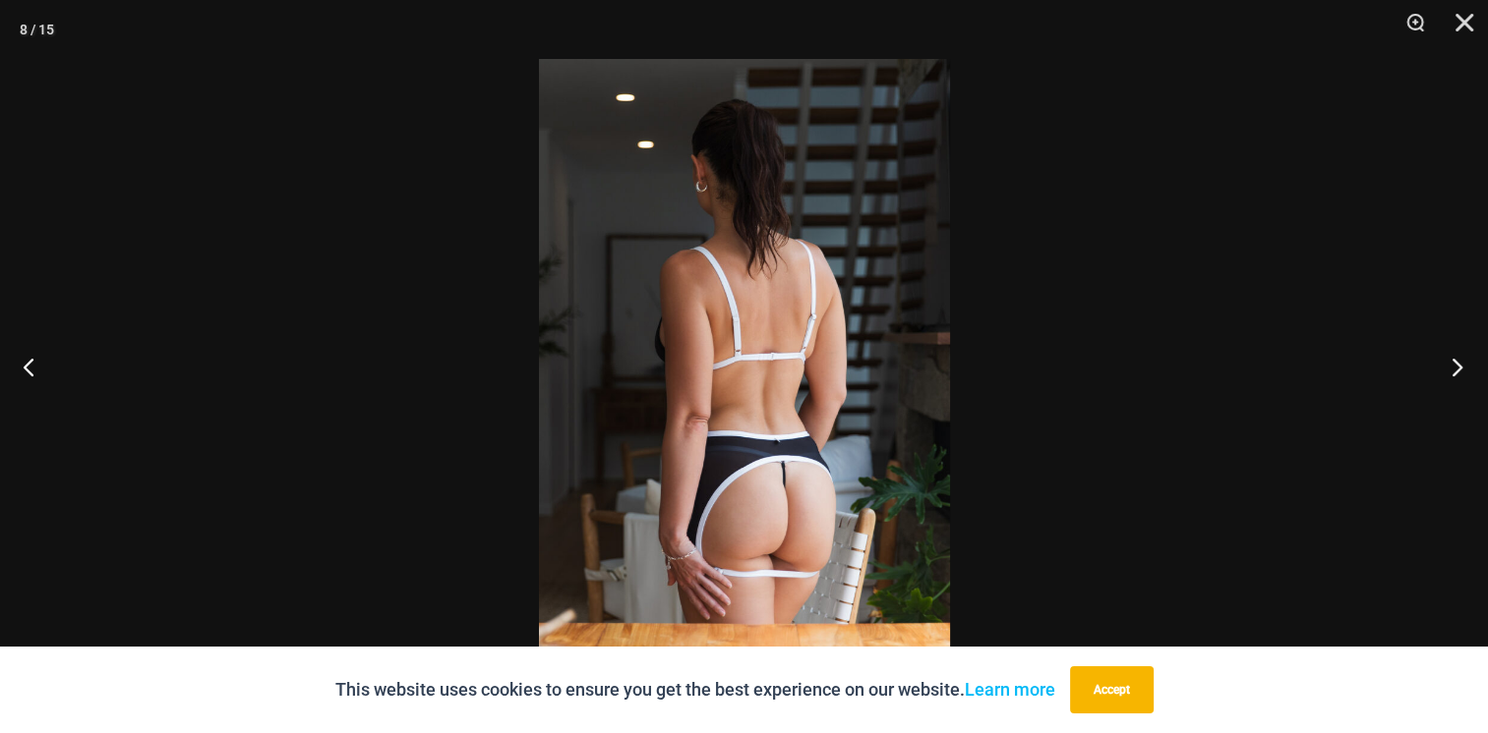
click at [1442, 366] on button "Next" at bounding box center [1451, 367] width 74 height 98
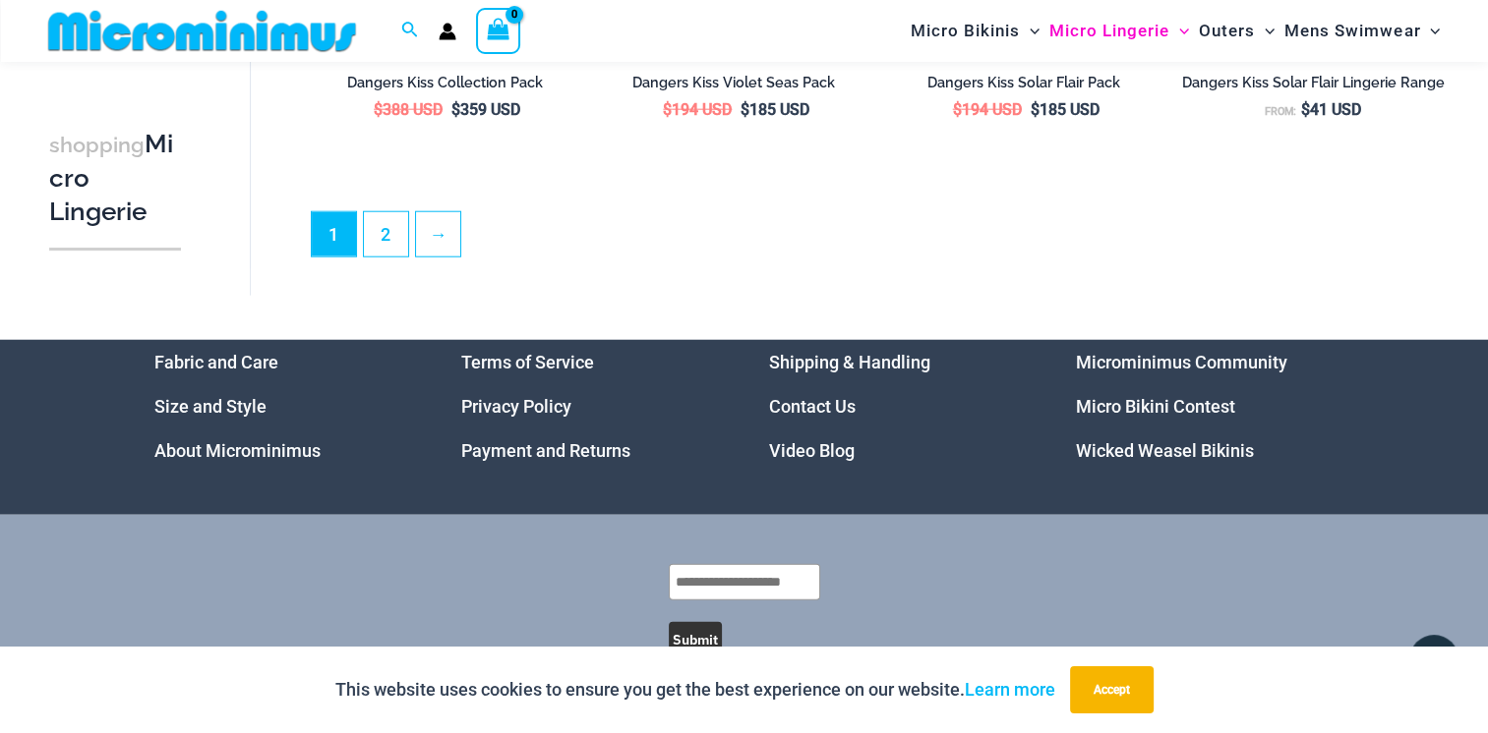
scroll to position [4773, 0]
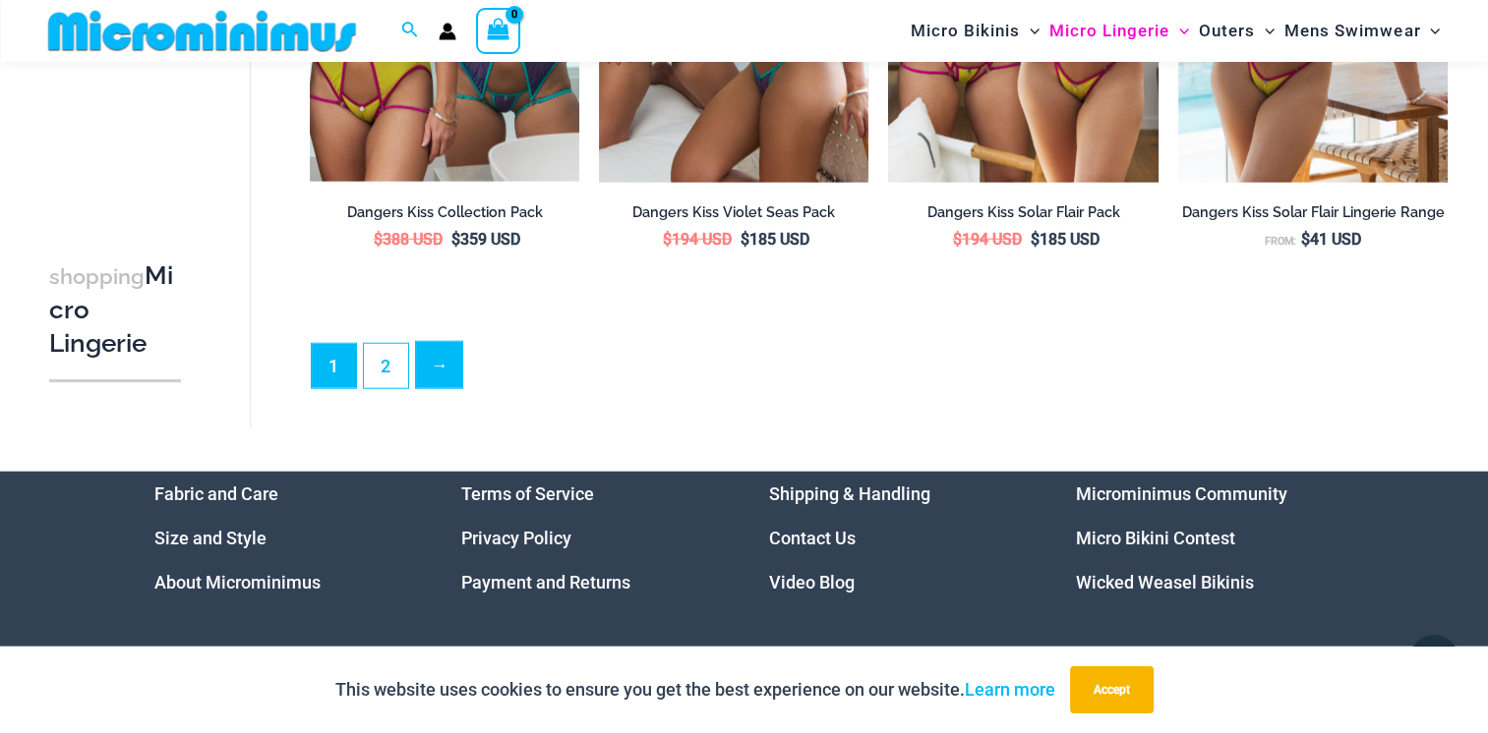
click at [440, 370] on link "→" at bounding box center [439, 365] width 46 height 46
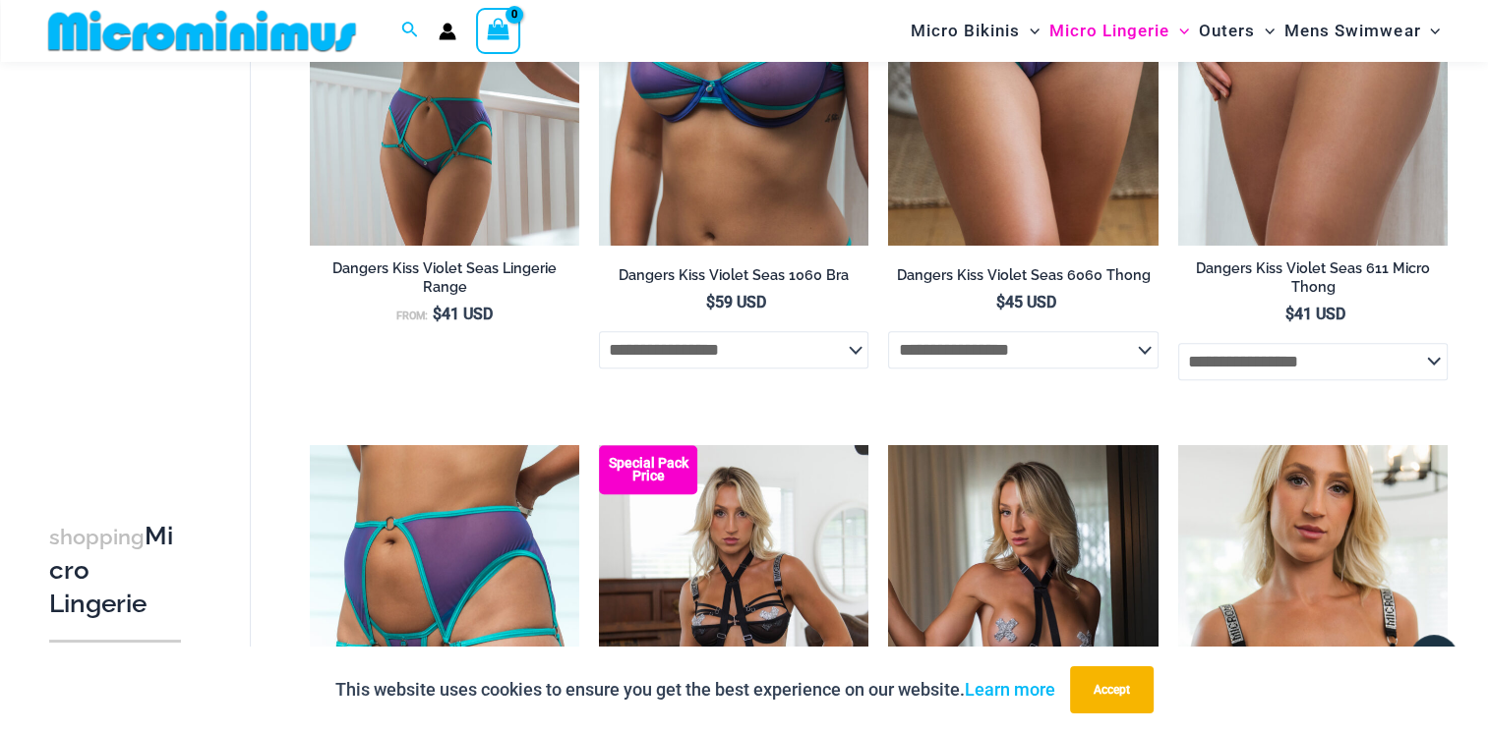
scroll to position [883, 0]
